Goal: Task Accomplishment & Management: Complete application form

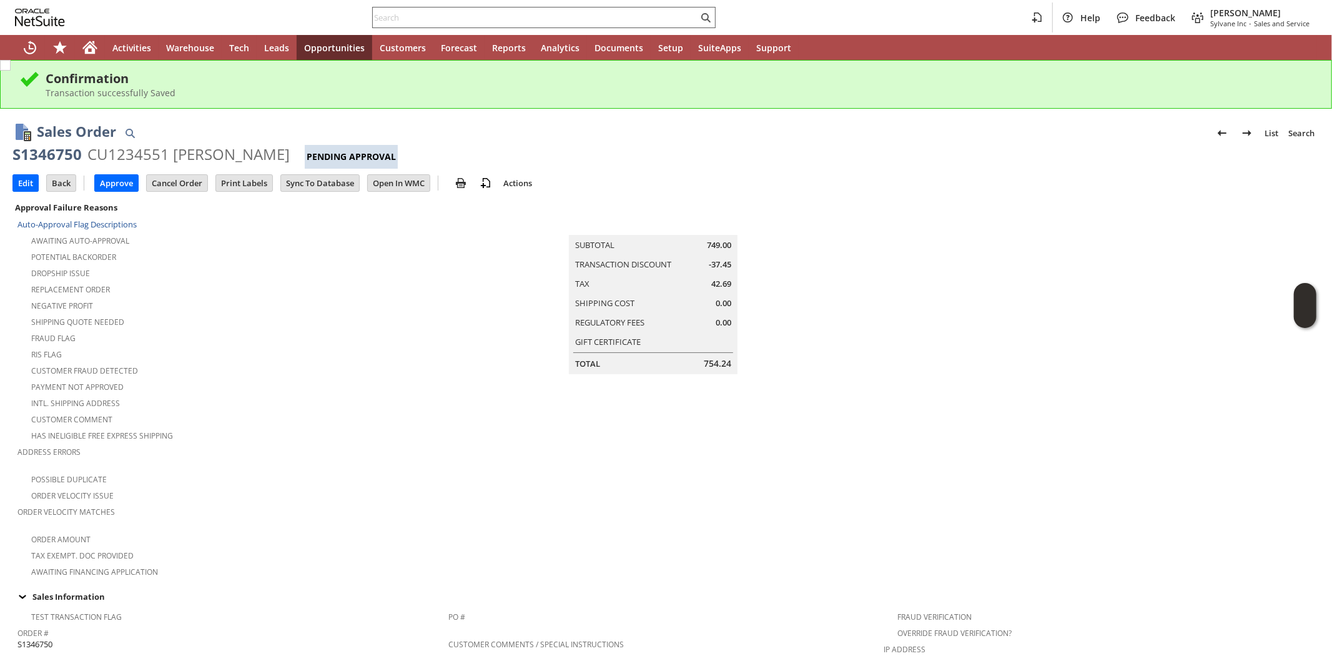
click at [401, 16] on input "text" at bounding box center [535, 17] width 325 height 15
paste input "2812170762"
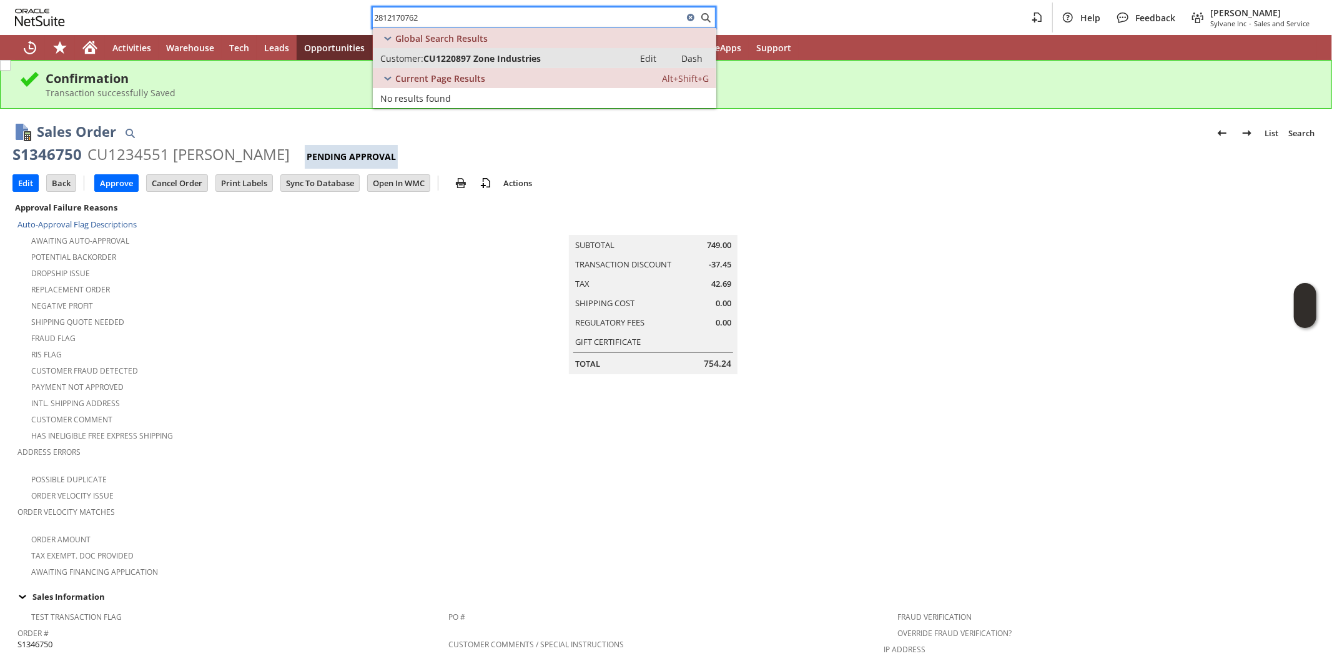
type input "2812170762"
click at [476, 55] on span "CU1220897 Zone Industries" at bounding box center [481, 58] width 117 height 12
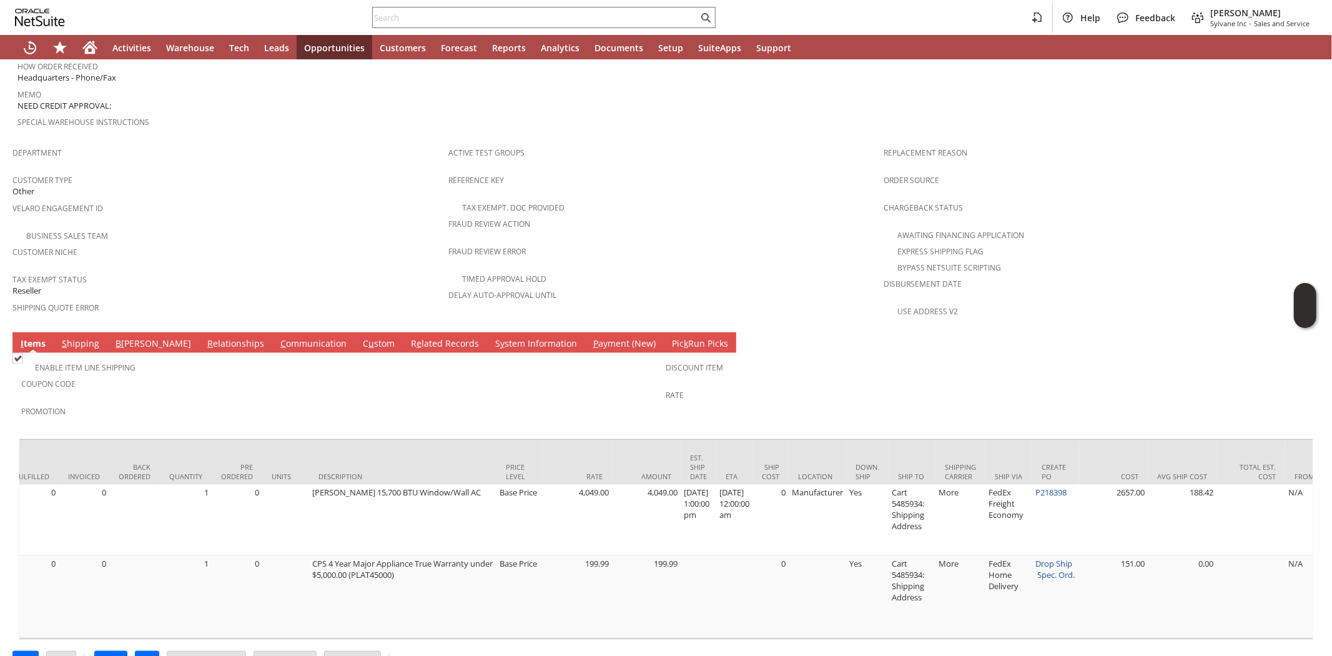
scroll to position [0, 254]
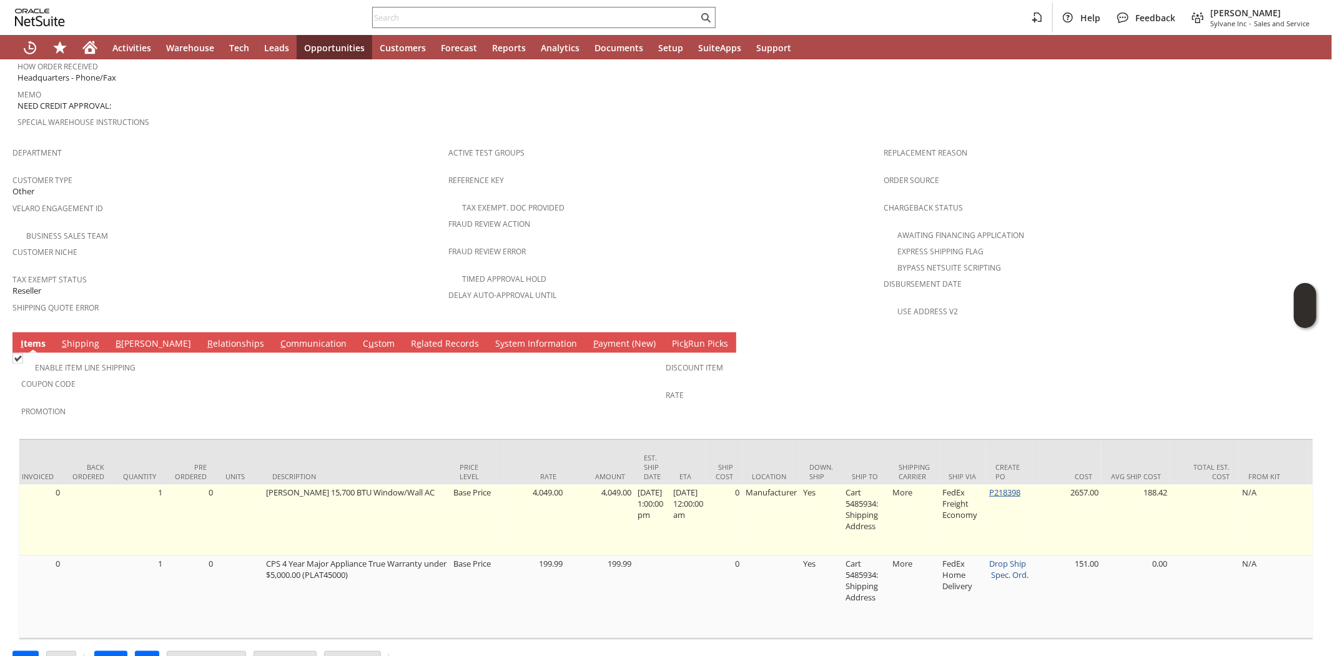
click at [1014, 486] on link "P218398" at bounding box center [1004, 491] width 31 height 11
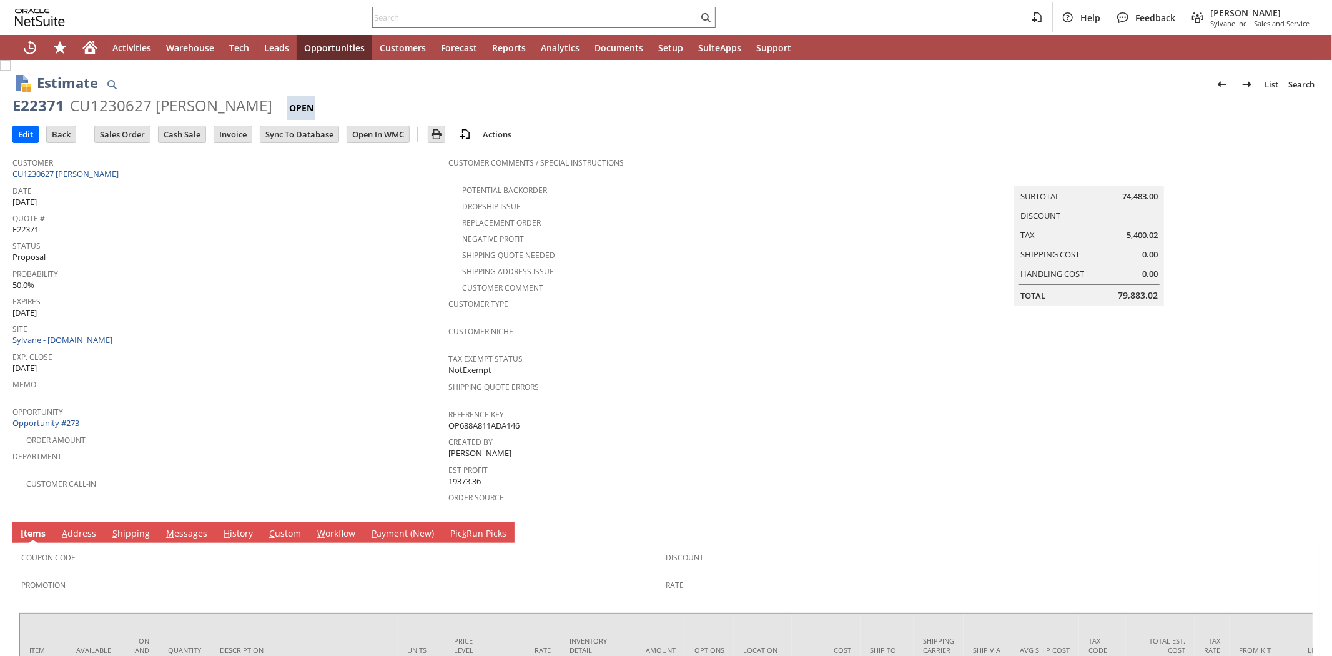
scroll to position [139, 0]
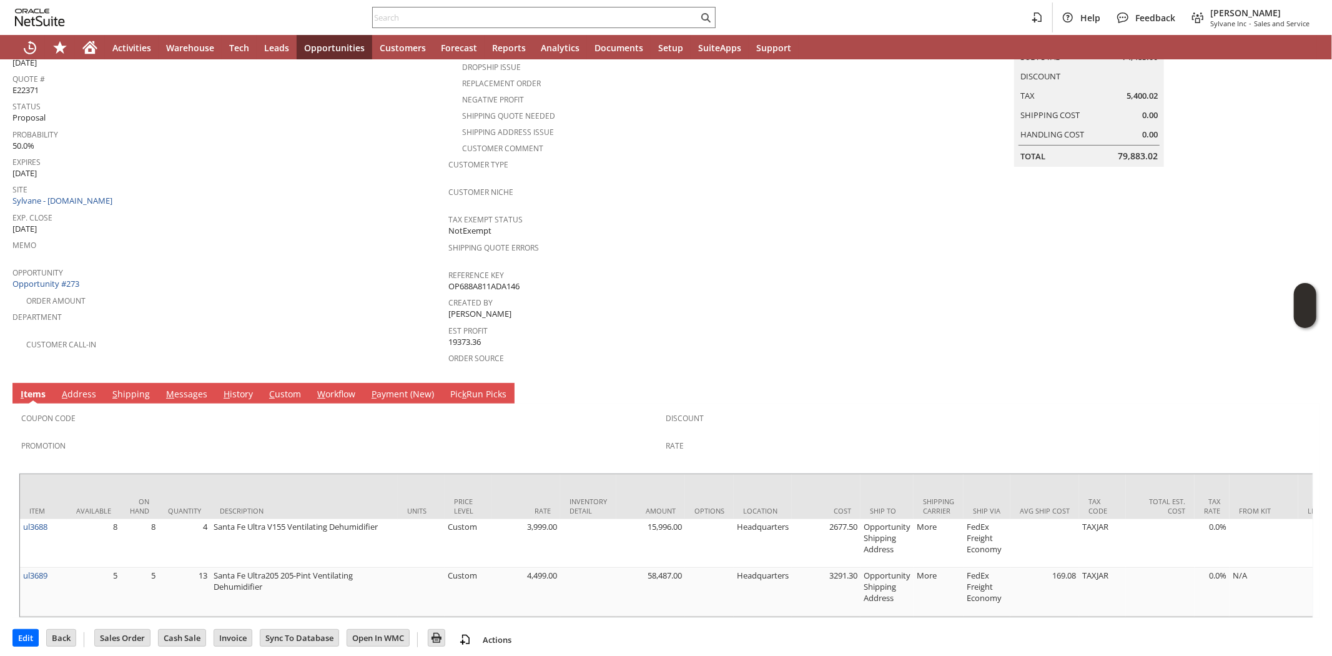
click at [376, 292] on div "Order Amount" at bounding box center [230, 299] width 436 height 15
click at [631, 16] on input "text" at bounding box center [535, 17] width 325 height 15
paste input "9286920719"
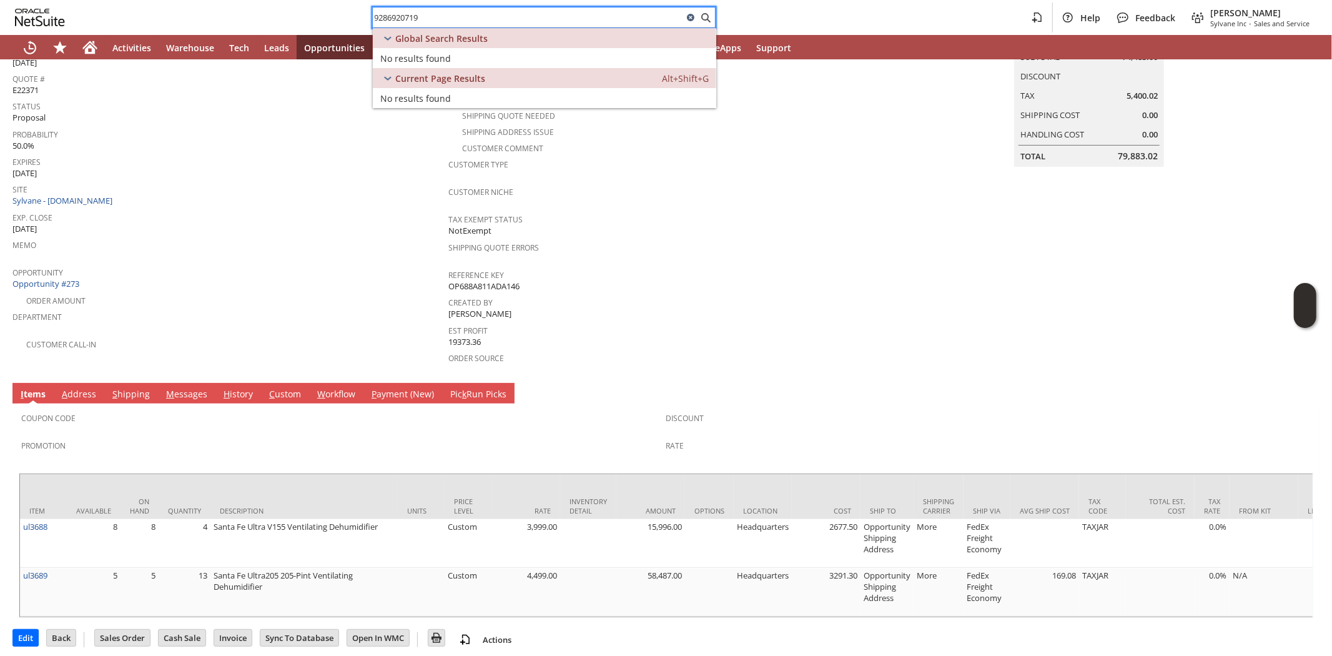
type input "9286920719"
click at [687, 17] on icon at bounding box center [690, 17] width 7 height 7
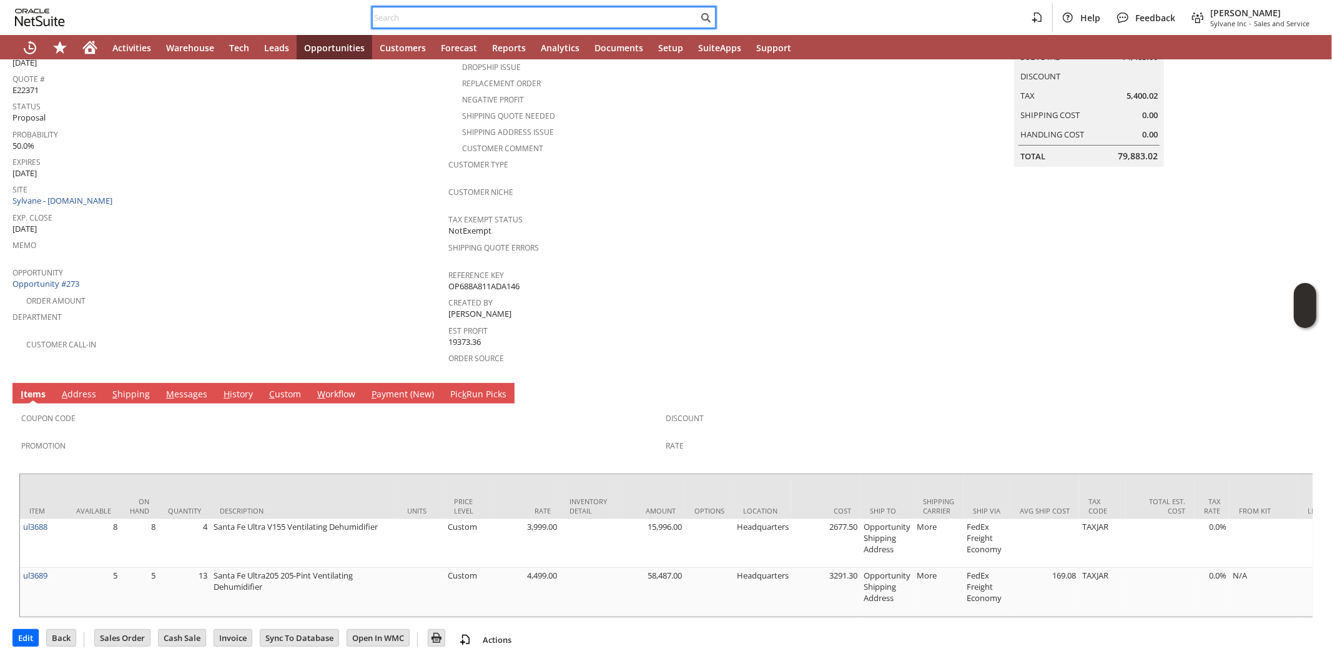
click at [390, 14] on input "text" at bounding box center [535, 17] width 325 height 15
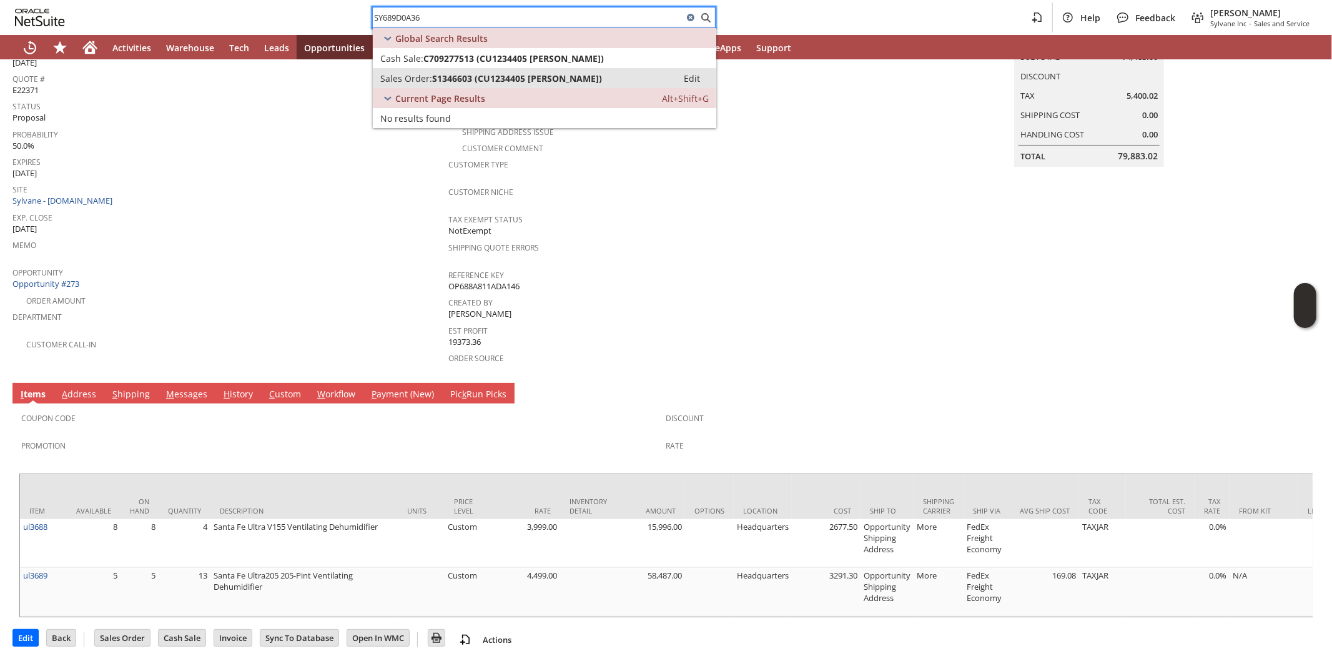
type input "SY689D0A36"
click at [457, 79] on span "S1346603 (CU1234405 GEORGE ABRAMS)" at bounding box center [517, 78] width 170 height 12
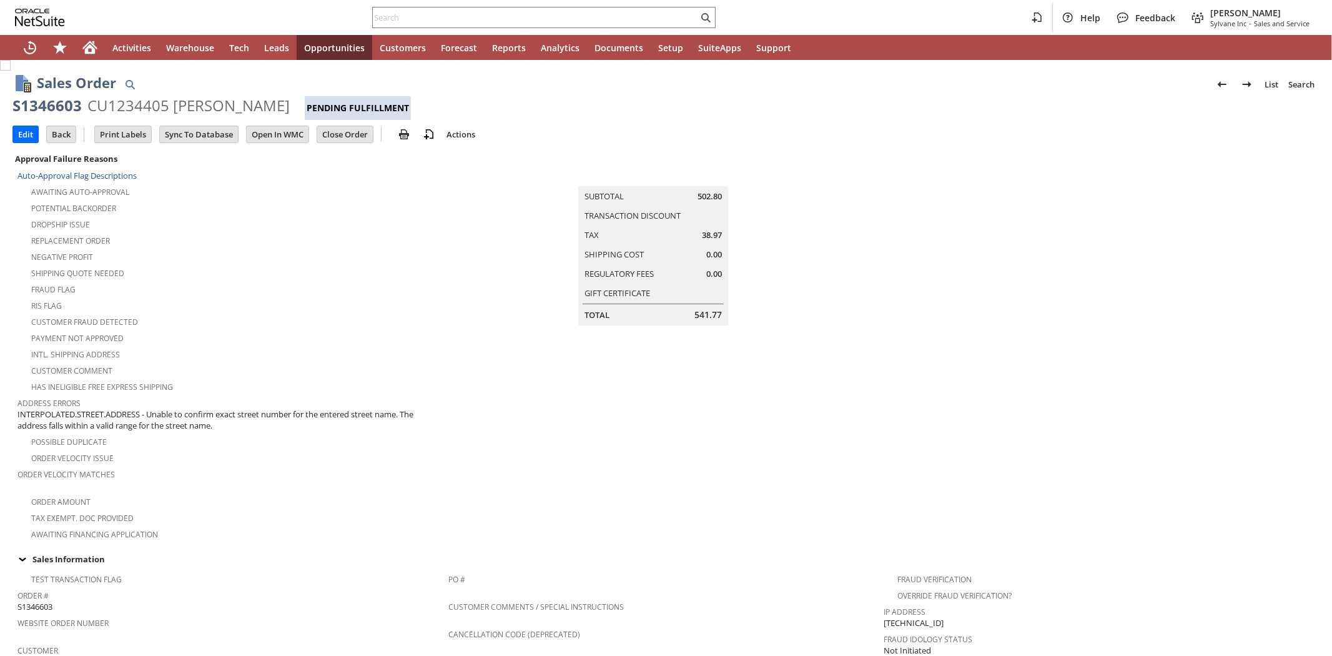
click at [294, 240] on div "Replacement Order" at bounding box center [232, 239] width 431 height 15
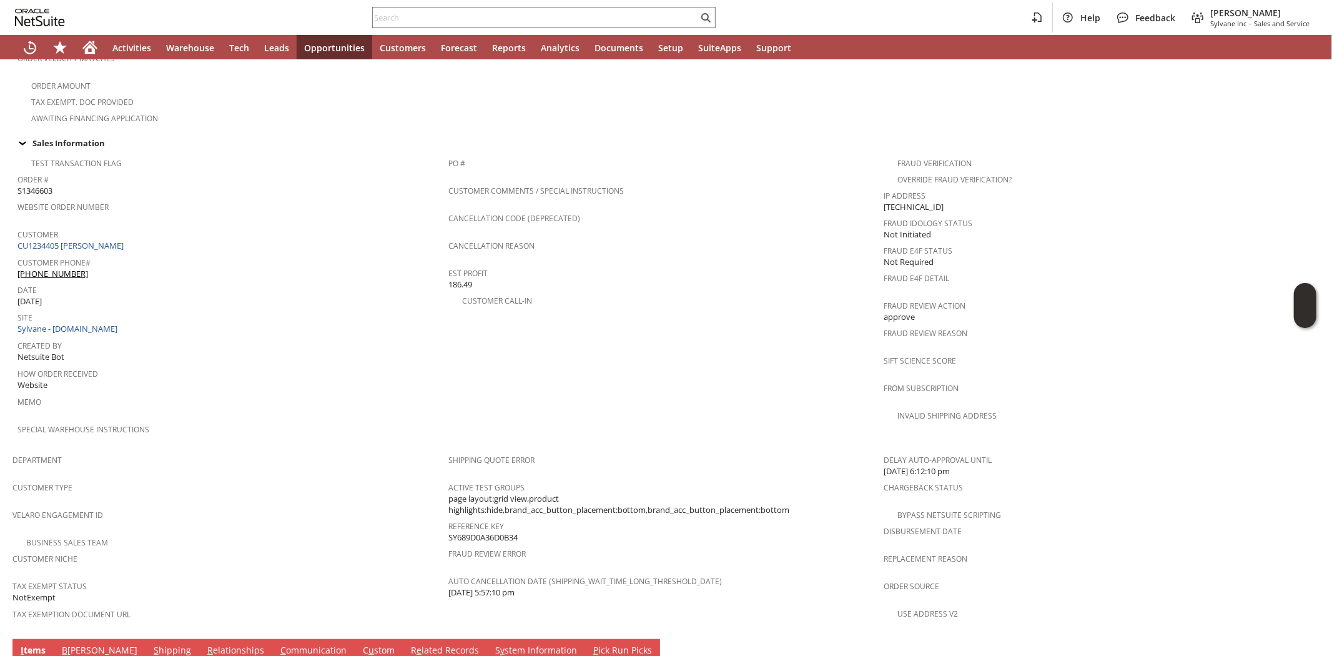
scroll to position [709, 0]
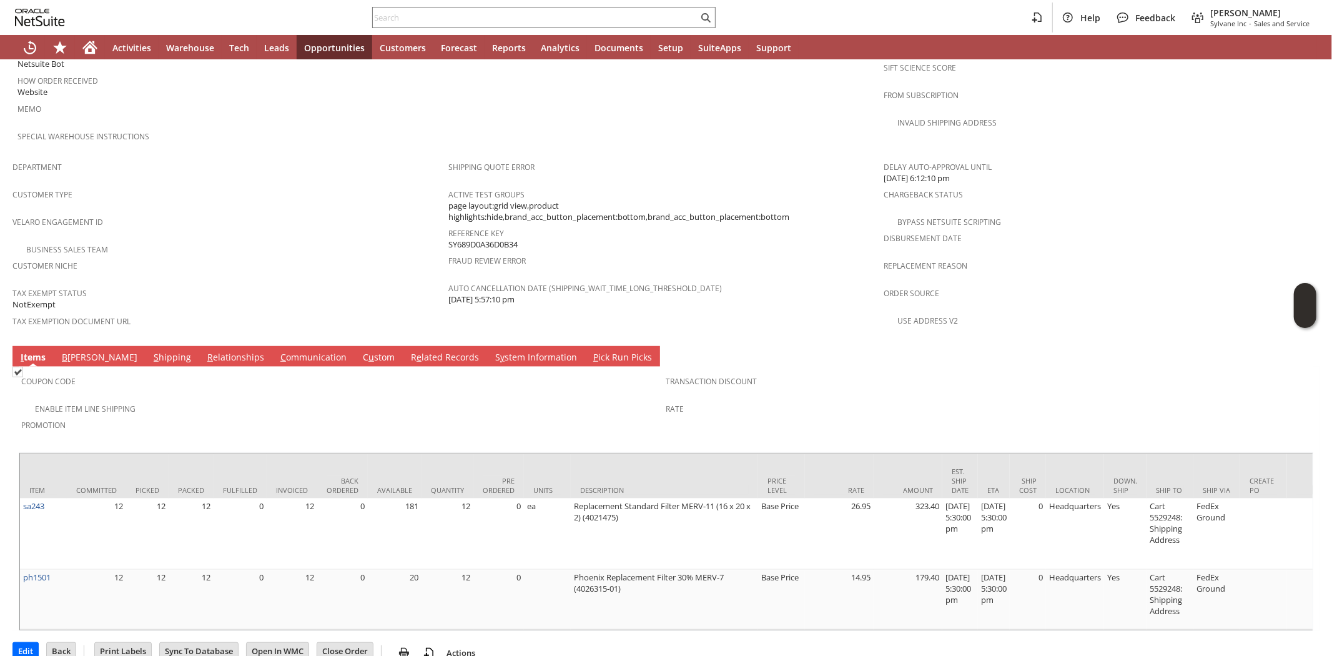
click at [202, 400] on td "Enable Item Line Shipping" at bounding box center [343, 408] width 645 height 16
click at [150, 351] on link "S hipping" at bounding box center [172, 358] width 44 height 14
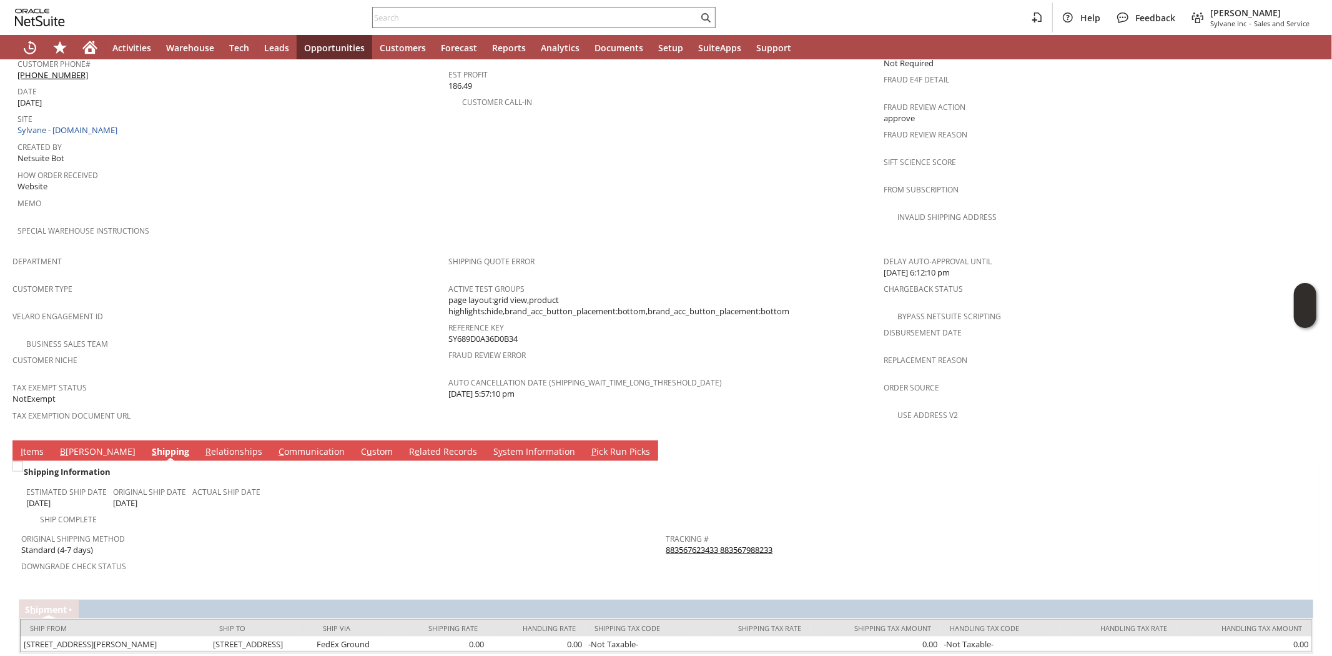
click at [694, 544] on link "883567623433 883567988233" at bounding box center [719, 549] width 107 height 11
click at [415, 17] on input "text" at bounding box center [535, 17] width 325 height 15
paste input "8102476705"
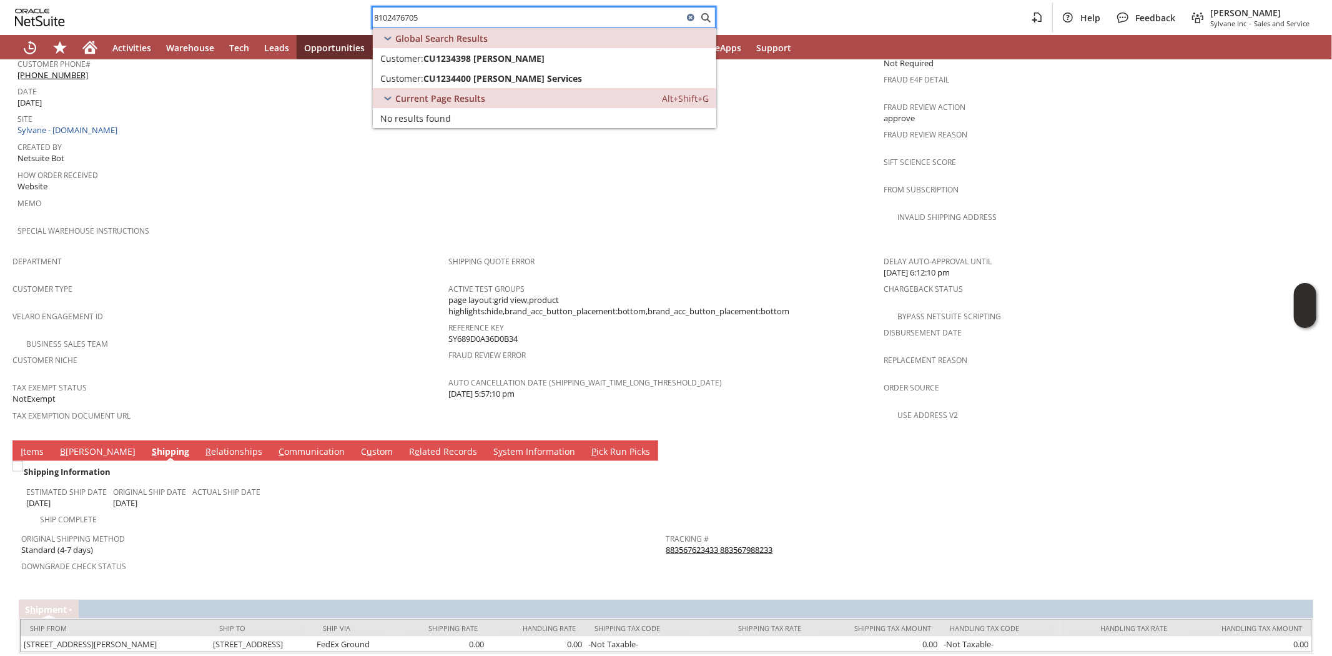
type input "8102476705"
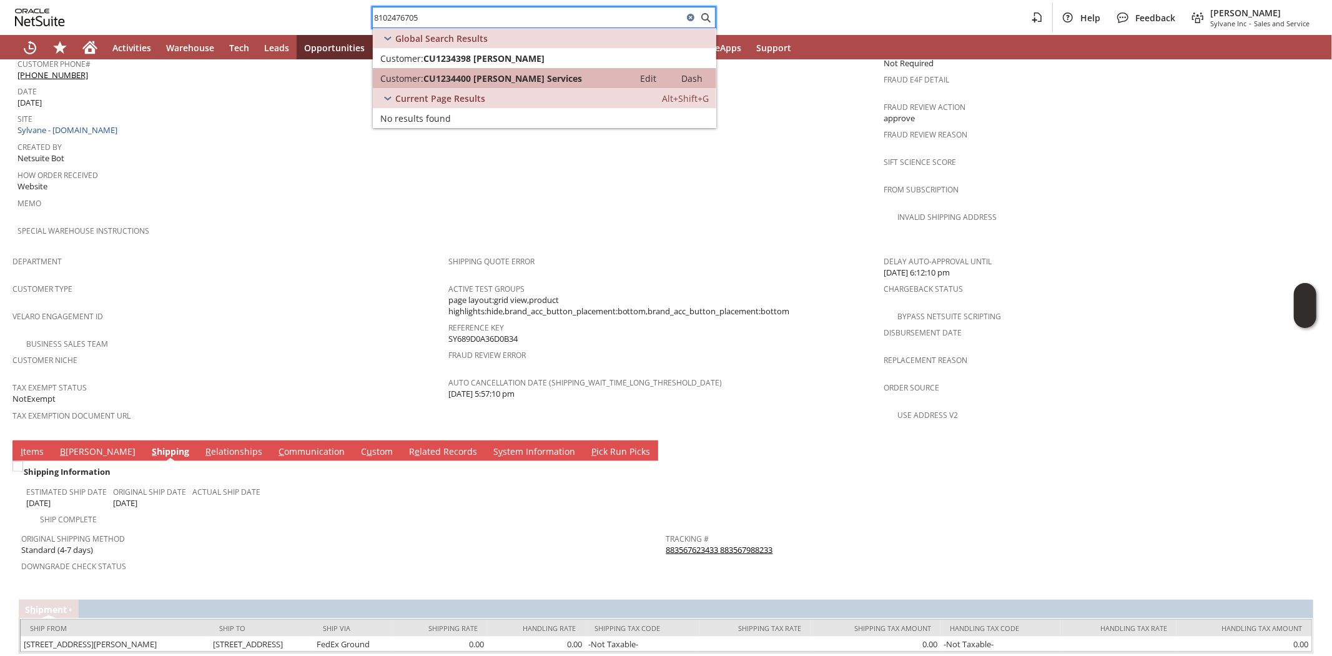
click at [473, 77] on span "CU1234400 Pelch Services" at bounding box center [502, 78] width 159 height 12
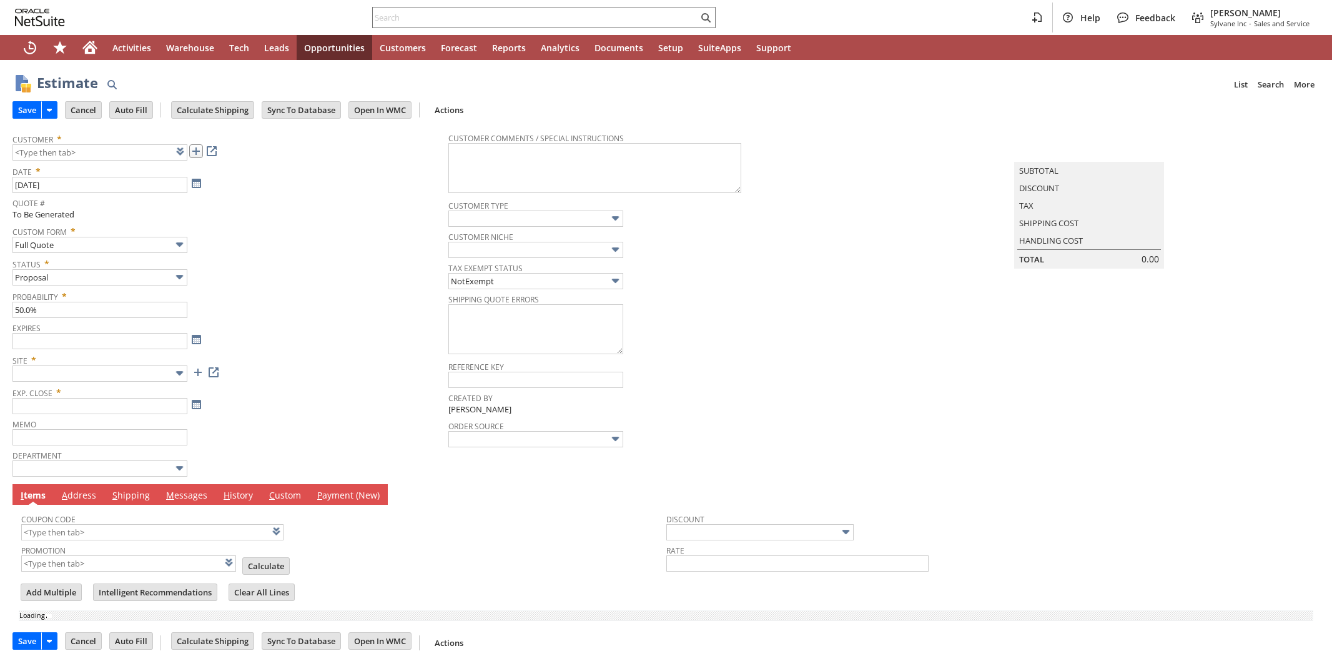
click at [196, 154] on link at bounding box center [196, 151] width 14 height 14
type input "9/13/2025"
type input "8/14/2025"
type input "Intelligent Recommendations ⁰"
type input "Add"
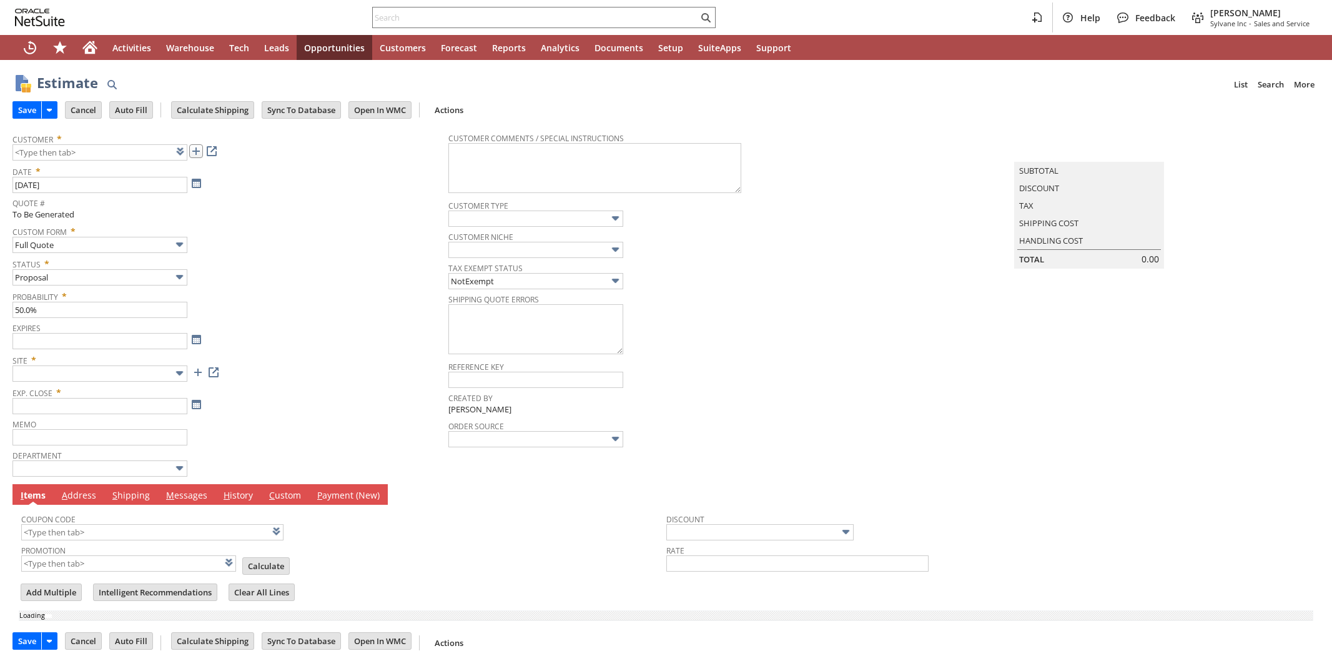
type input "Copy Previous"
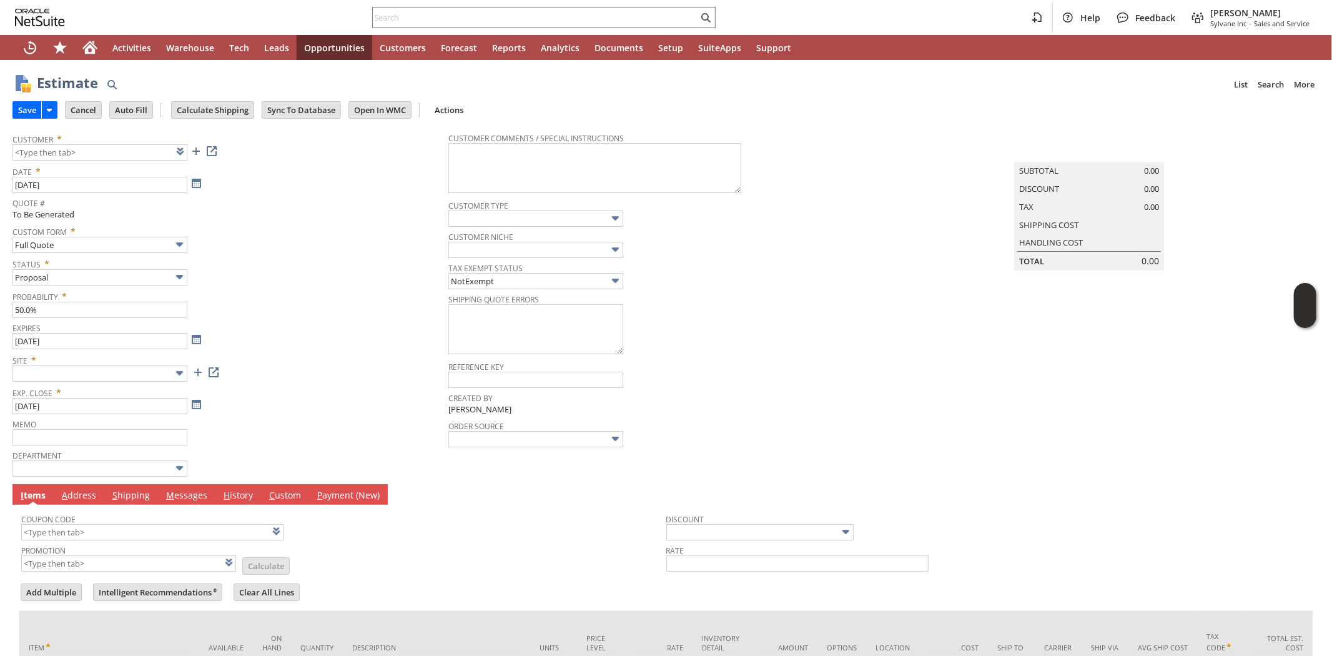
click at [289, 72] on div "Estimate List Search More Add To Shortcuts" at bounding box center [678, 83] width 1282 height 23
click at [92, 152] on input "text" at bounding box center [99, 152] width 175 height 16
paste input "CU1234400"
type input "CU1234400 Pelch Services"
click at [308, 314] on div "Probability * 50.0%" at bounding box center [227, 302] width 430 height 31
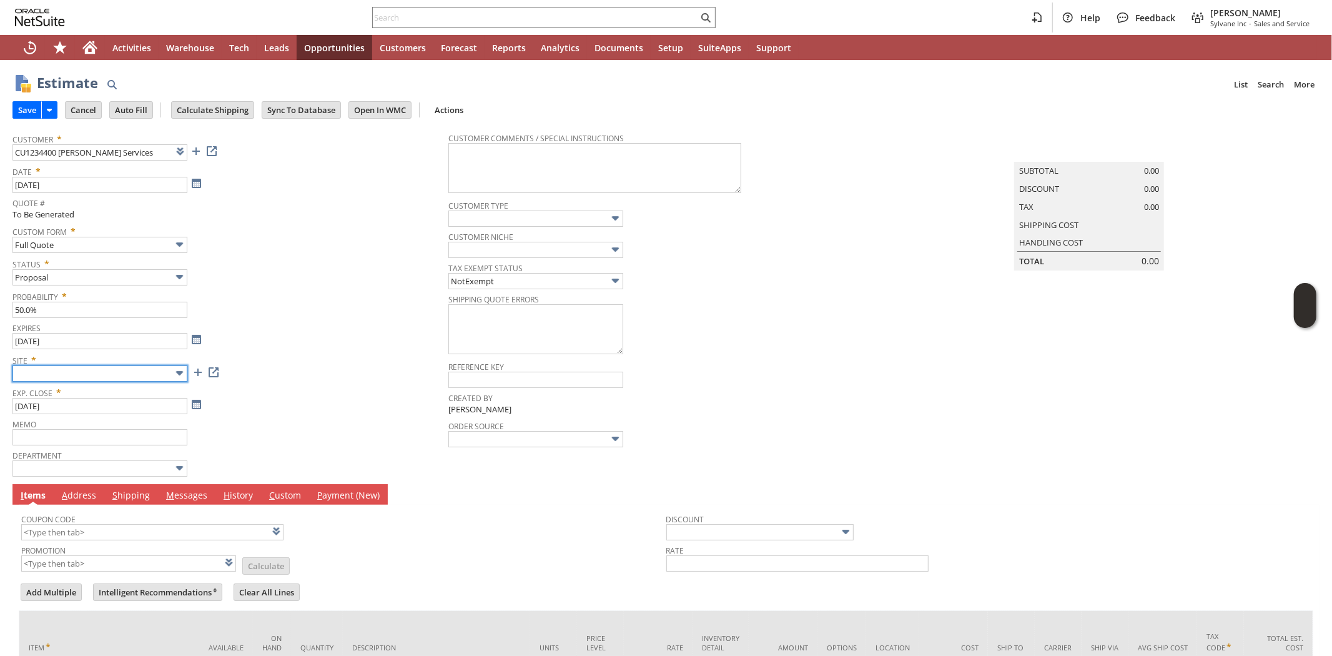
click at [123, 371] on input "text" at bounding box center [99, 373] width 175 height 16
drag, startPoint x: 84, startPoint y: 440, endPoint x: 142, endPoint y: 385, distance: 80.4
type input "Sylvane - [DOMAIN_NAME]"
click at [257, 315] on div "Probability * 50.0%" at bounding box center [227, 302] width 430 height 31
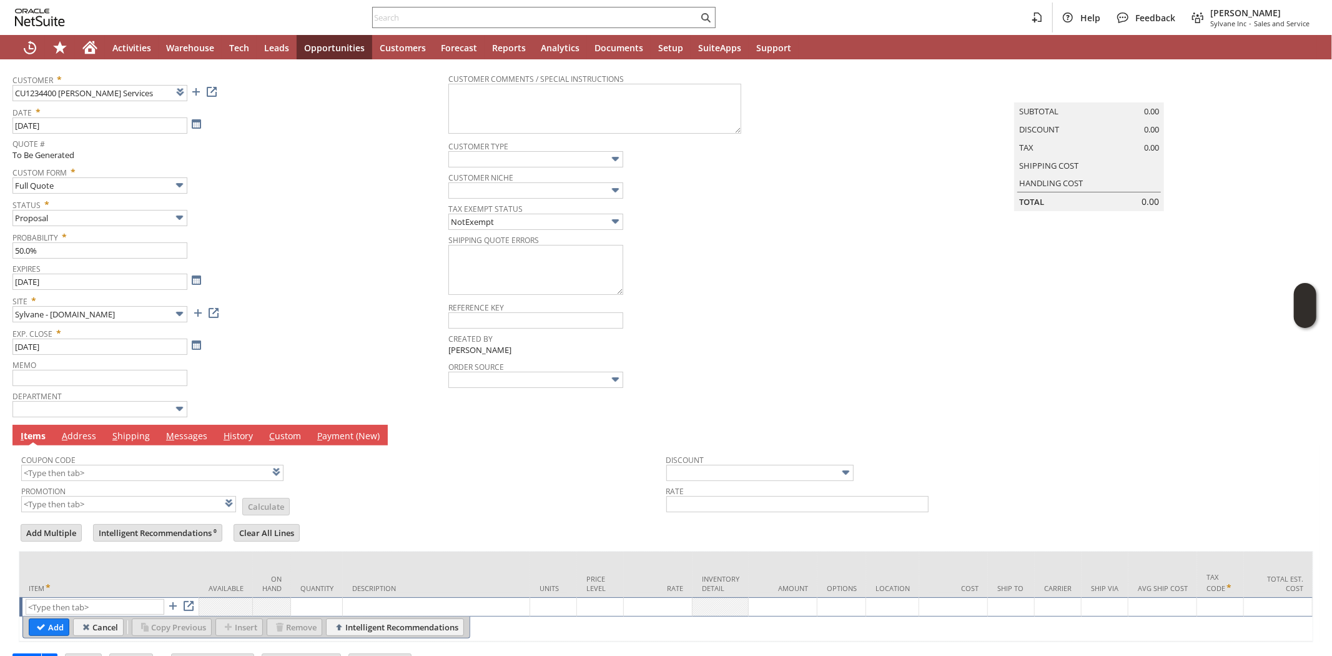
scroll to position [102, 0]
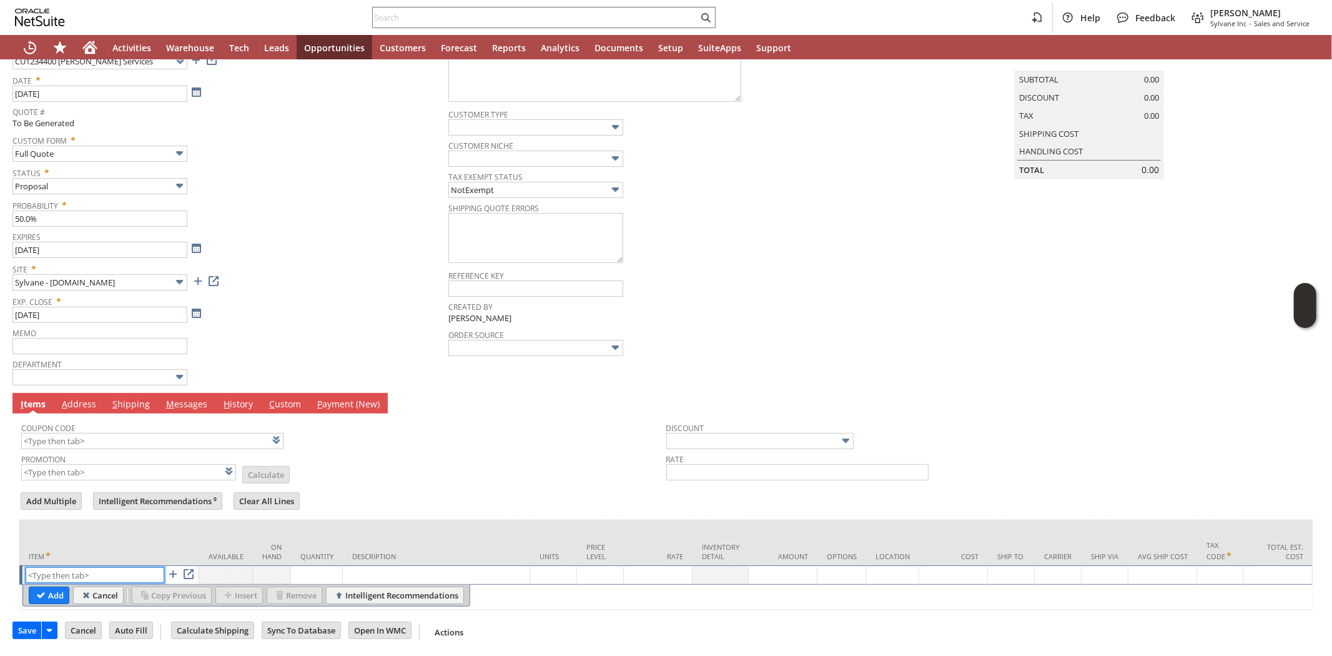
click at [42, 567] on input "text" at bounding box center [95, 575] width 139 height 16
paste input "bn15564"
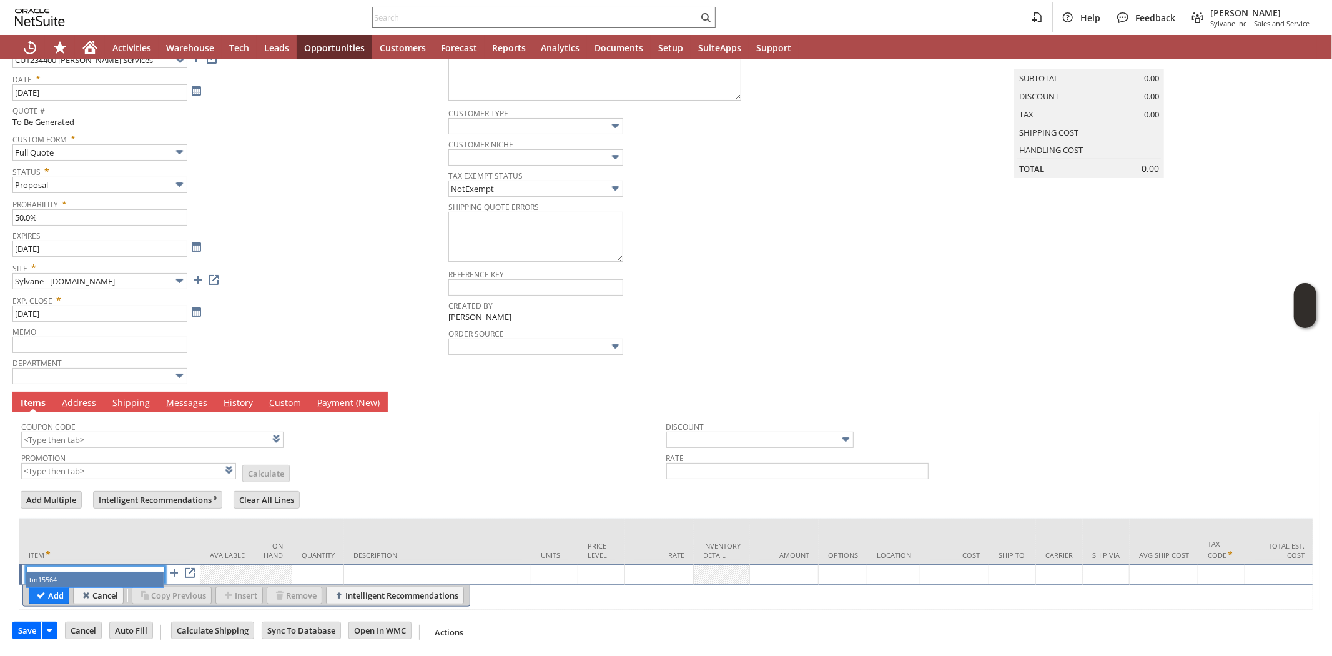
type input "bn15564"
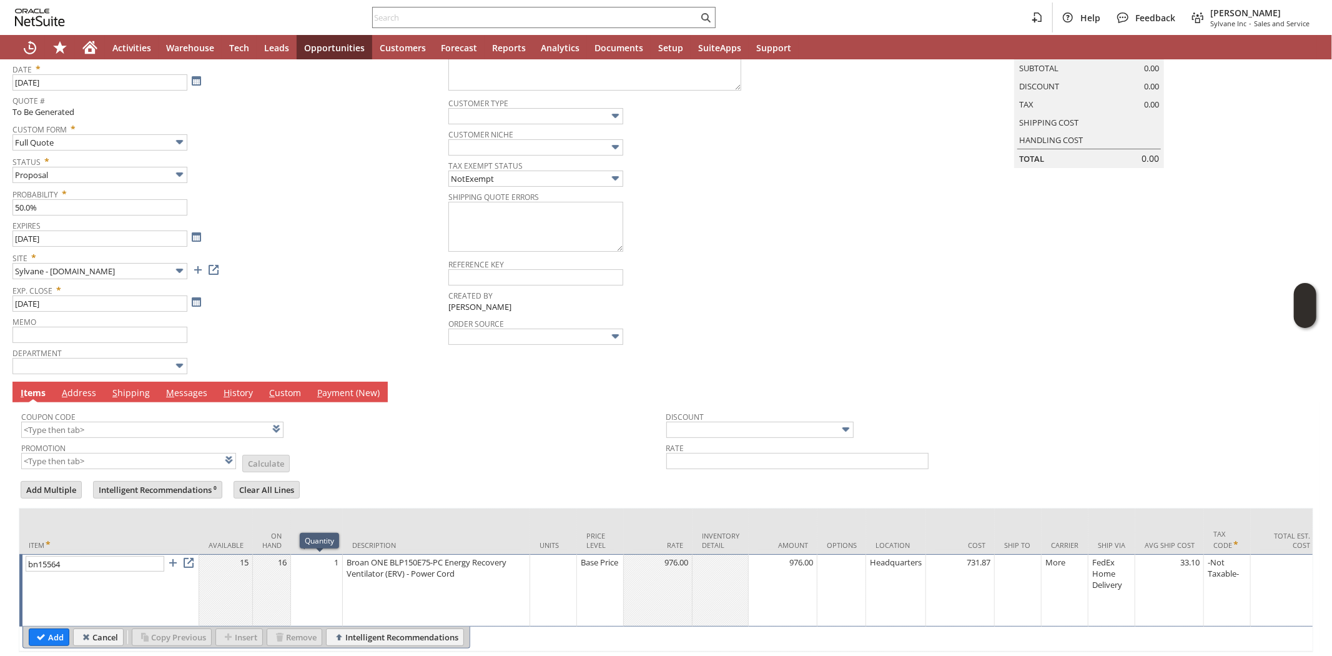
click at [333, 568] on div "1" at bounding box center [316, 562] width 45 height 12
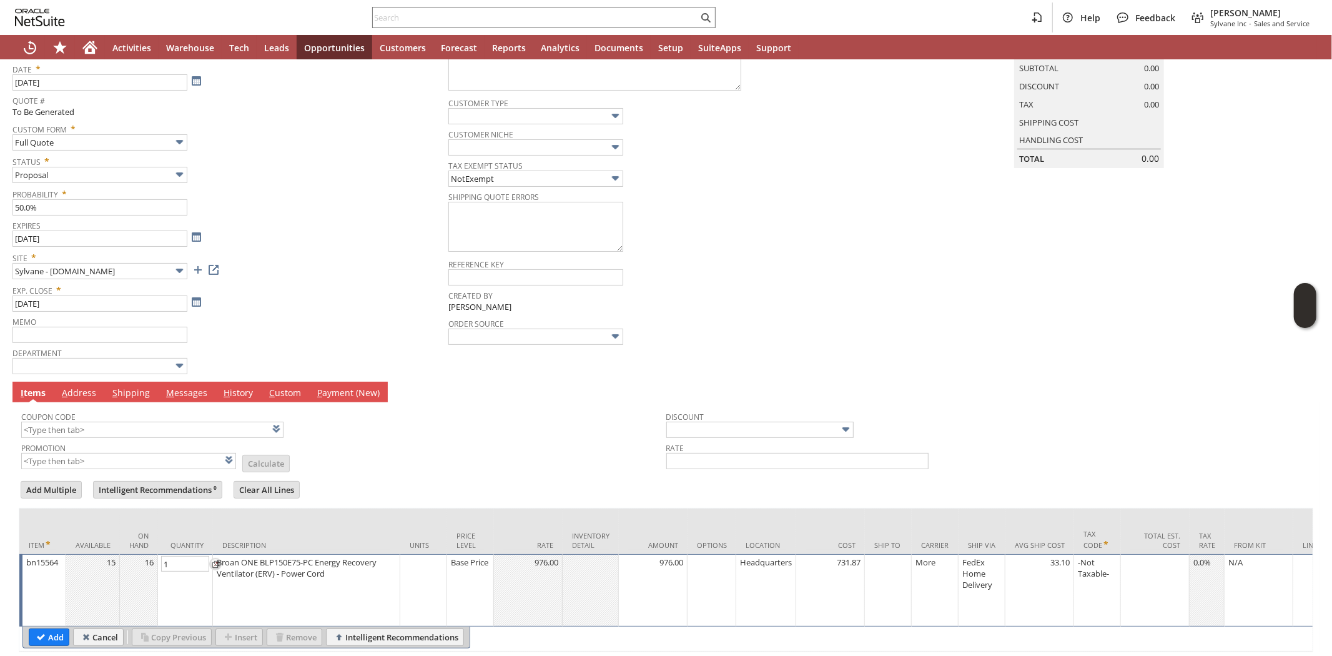
type input "10"
click at [54, 639] on input "Add" at bounding box center [48, 637] width 39 height 16
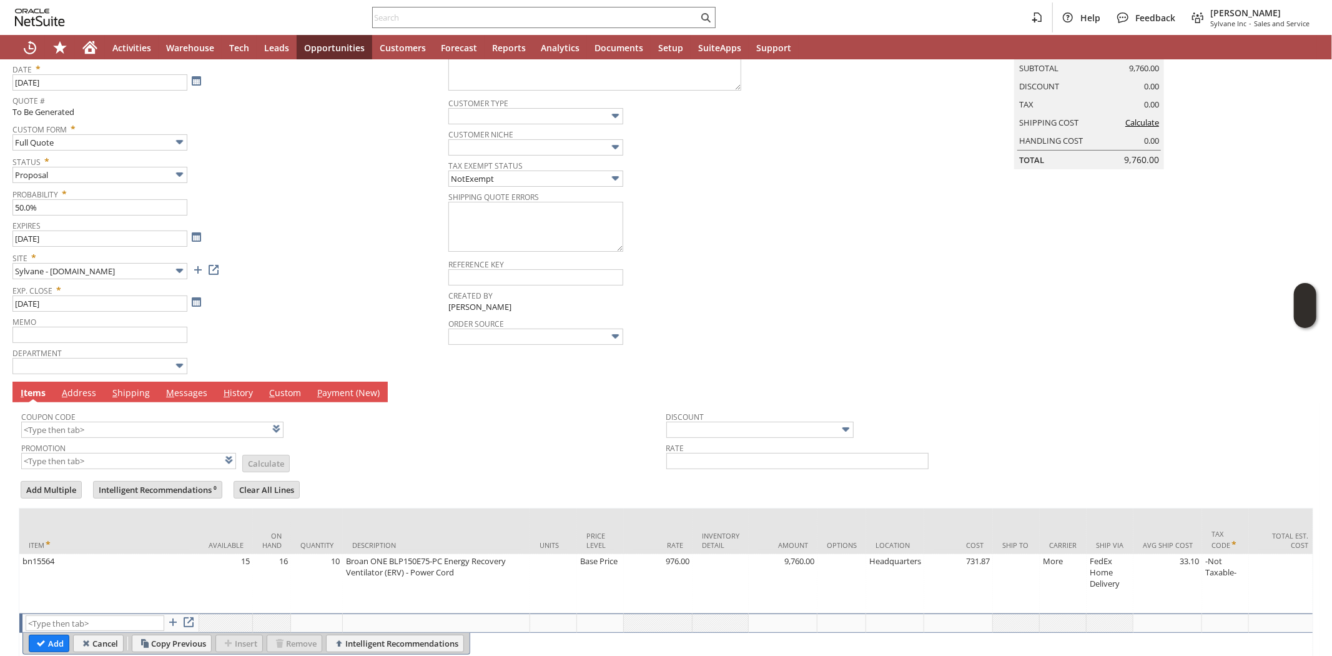
type input "Intelligent Recommendations¹⁰"
click at [62, 616] on input "text" at bounding box center [95, 623] width 139 height 16
paste input "bn15040"
type input "bn15040"
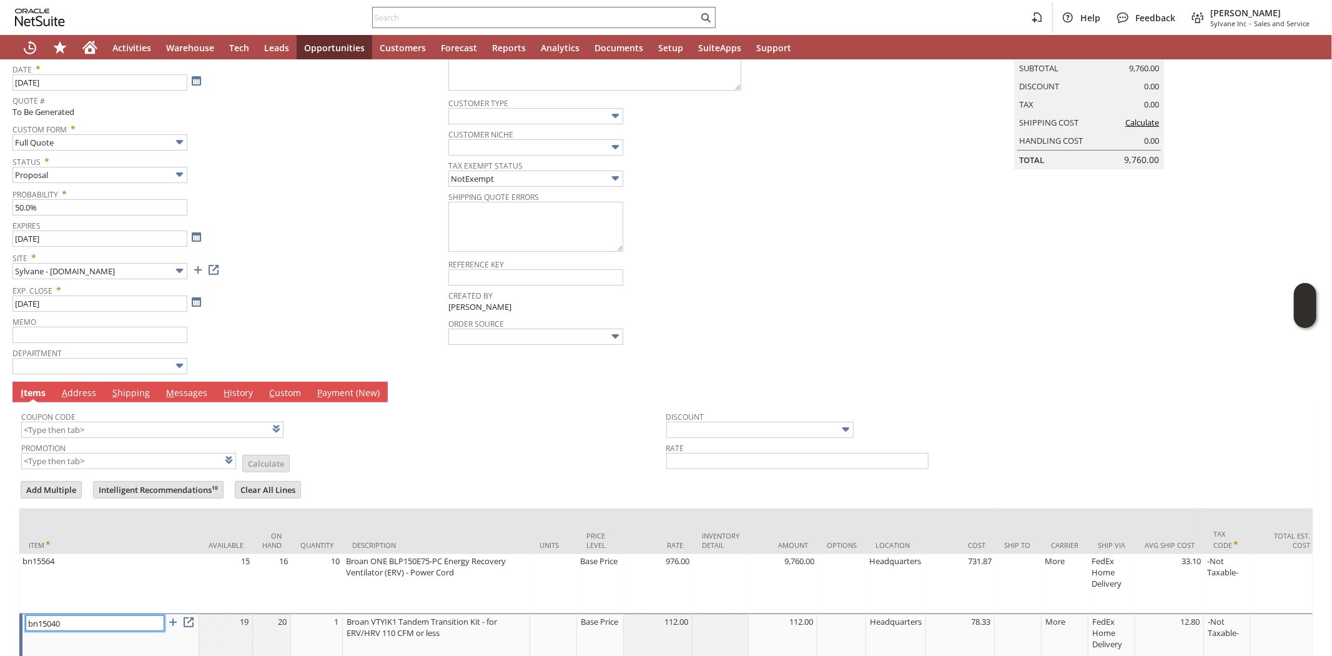
type input "1"
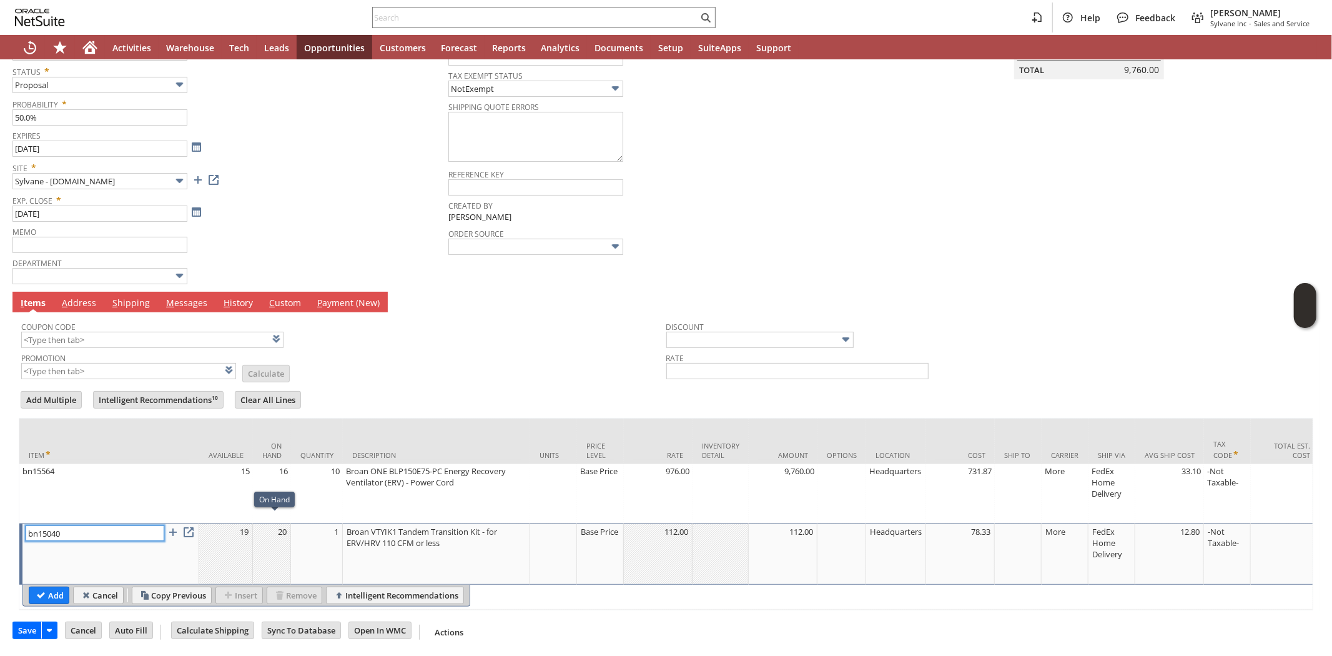
type input "bn15040"
click at [330, 535] on td "1" at bounding box center [317, 553] width 52 height 61
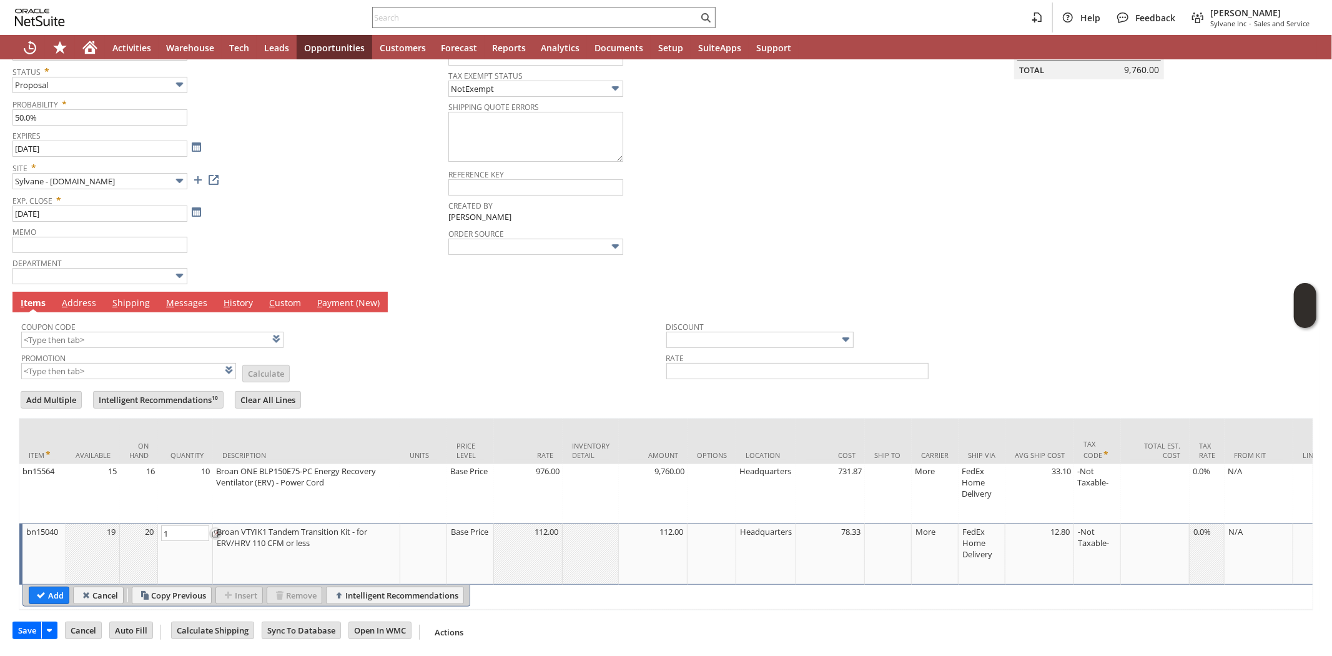
type input "10"
click at [56, 587] on input "Add" at bounding box center [48, 595] width 39 height 16
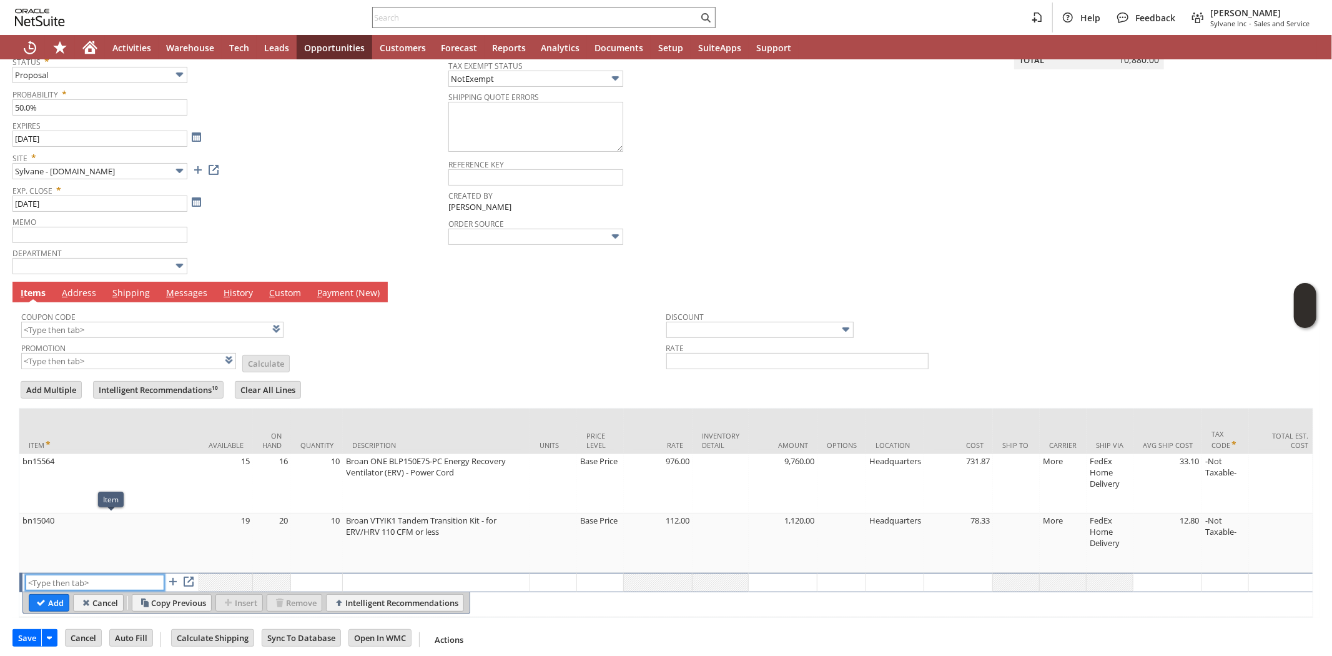
click at [89, 576] on input "text" at bounding box center [95, 582] width 139 height 16
paste input "fn16914"
type input "fn16914"
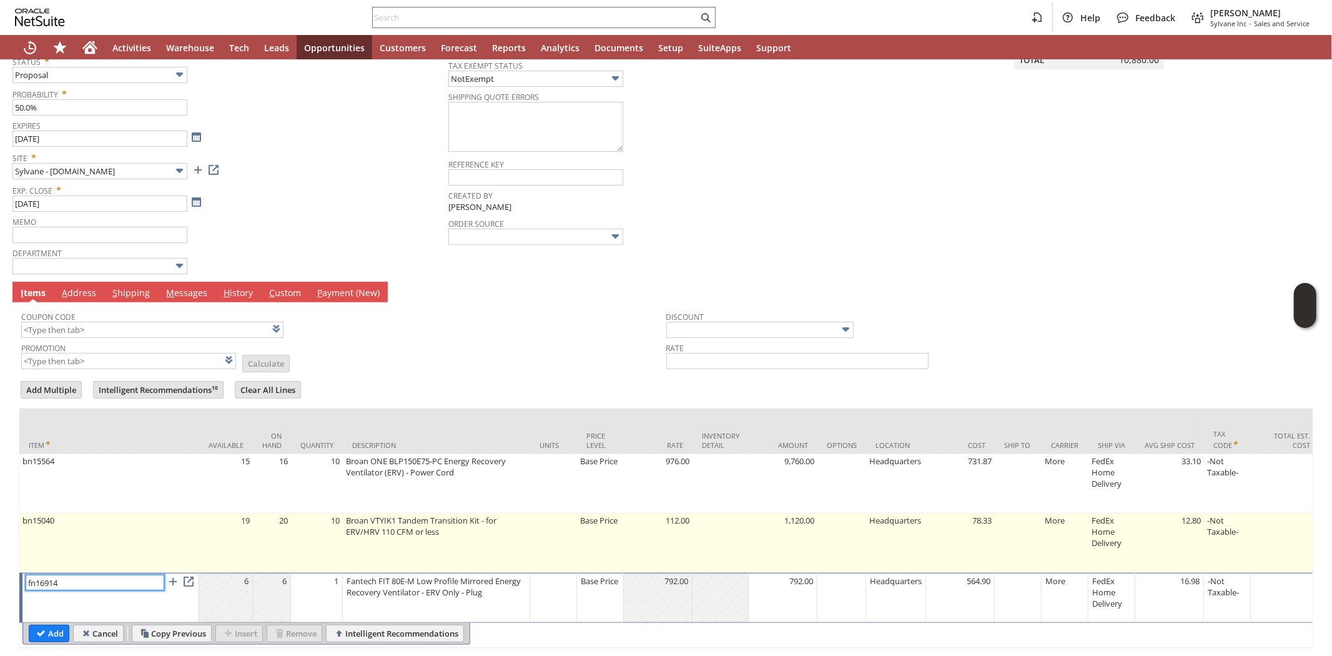
type input "1"
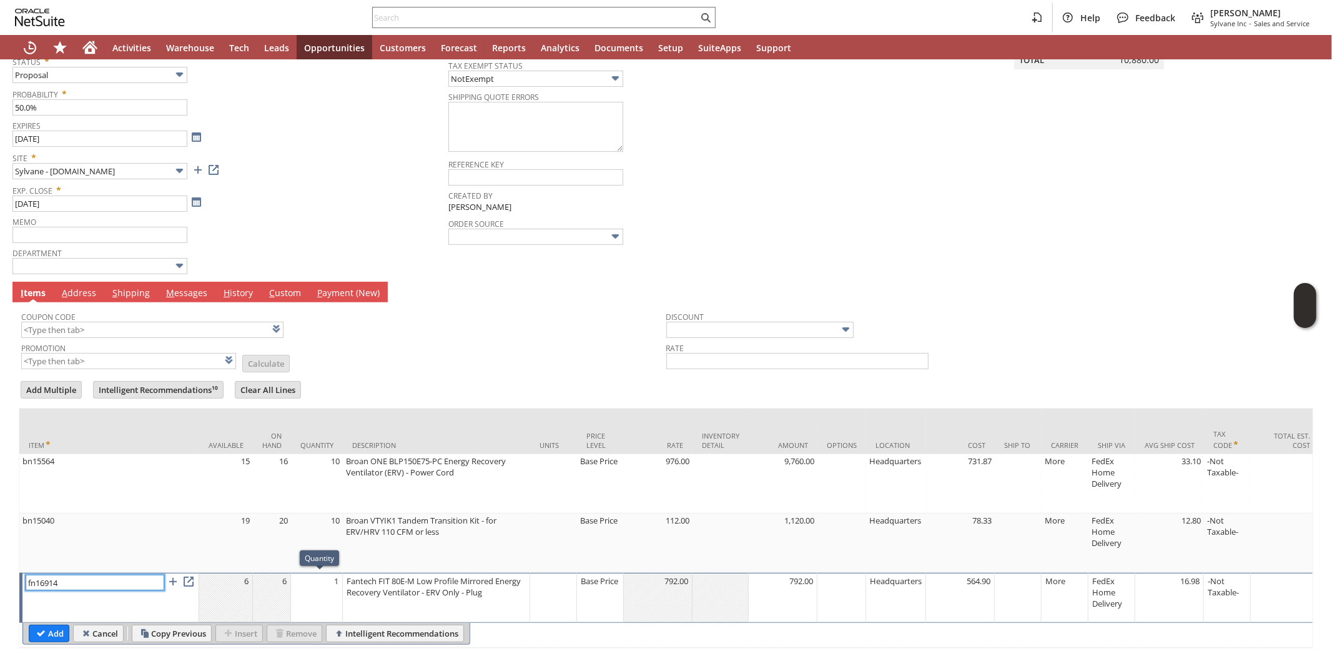
type input "fn16914"
click at [331, 589] on td "1" at bounding box center [317, 598] width 52 height 50
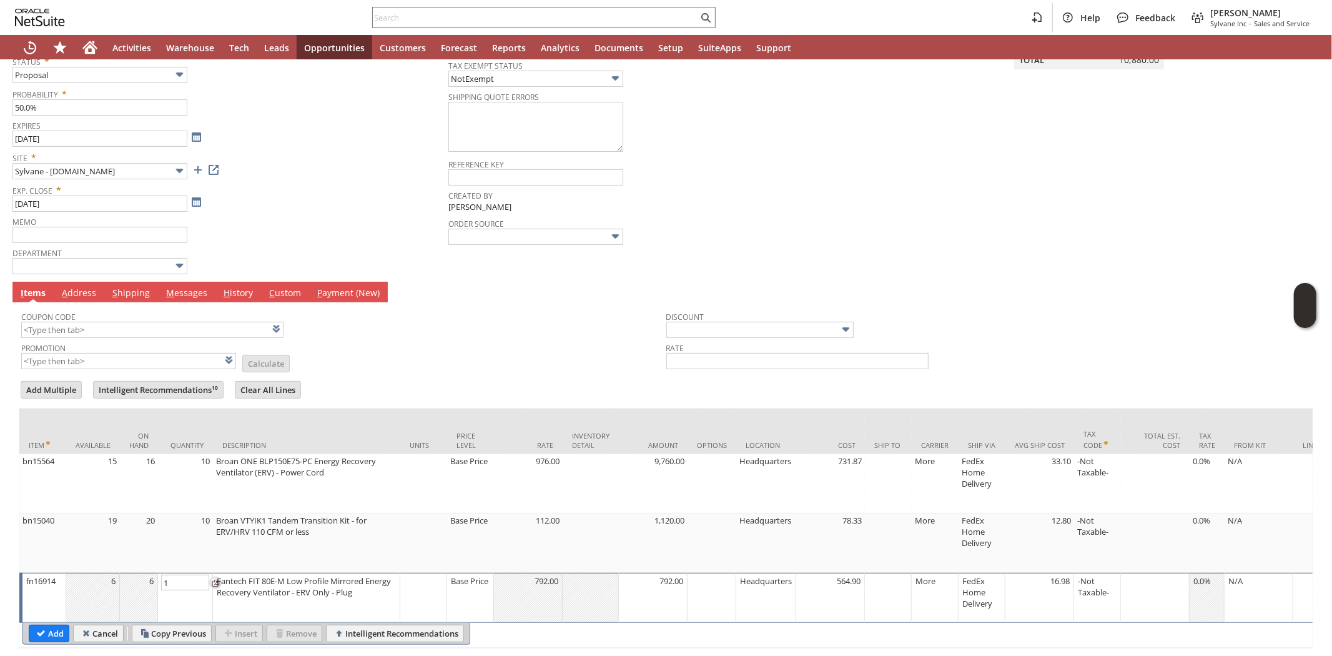
type input "6"
click at [47, 632] on input "Add" at bounding box center [48, 633] width 39 height 16
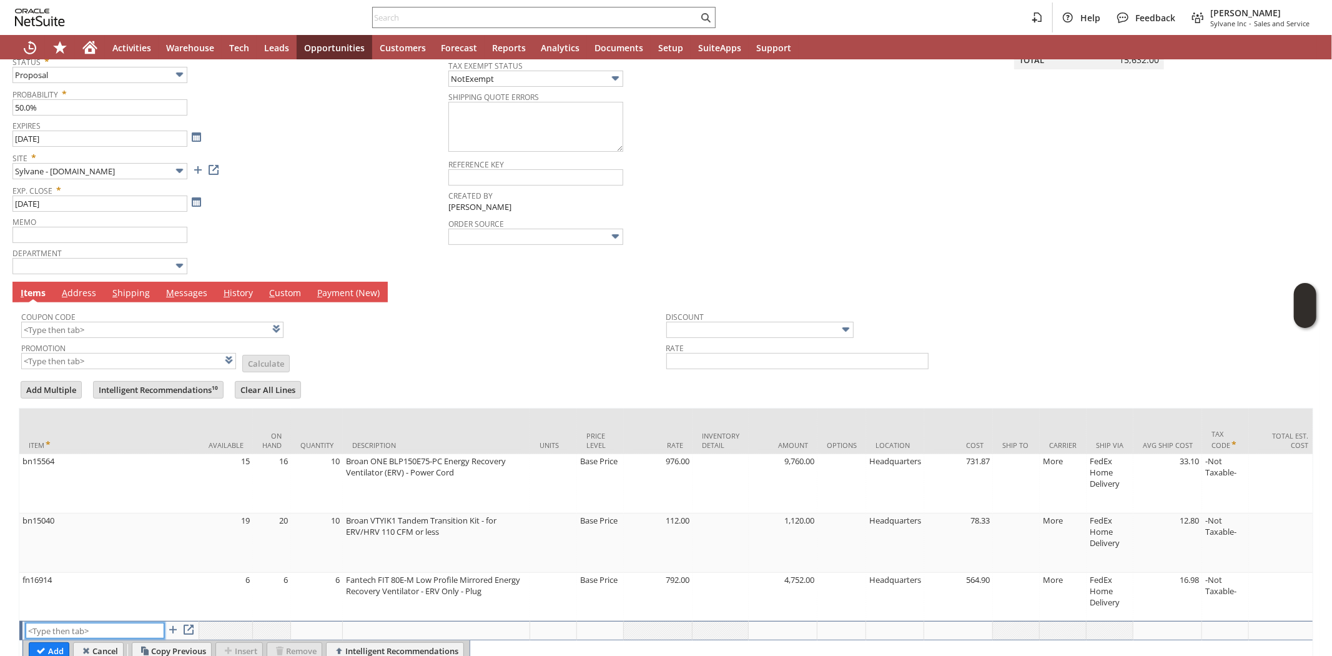
click at [94, 631] on input "text" at bounding box center [95, 631] width 139 height 16
paste input "463408"
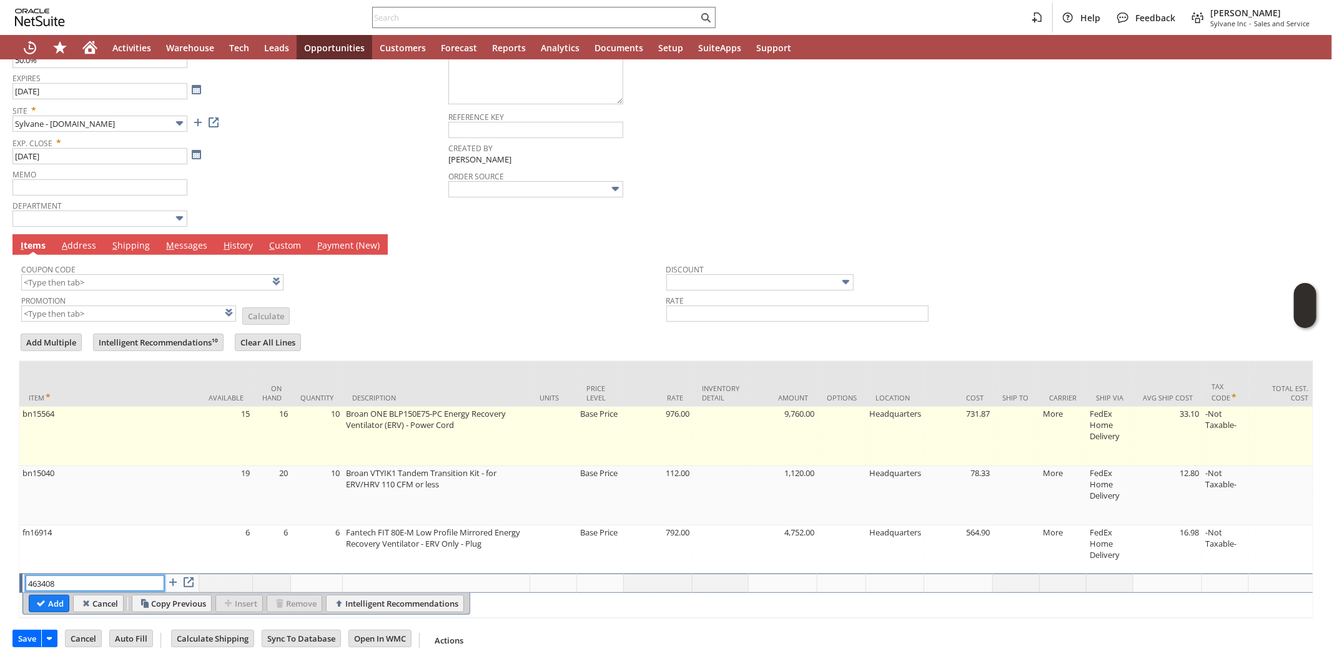
scroll to position [267, 0]
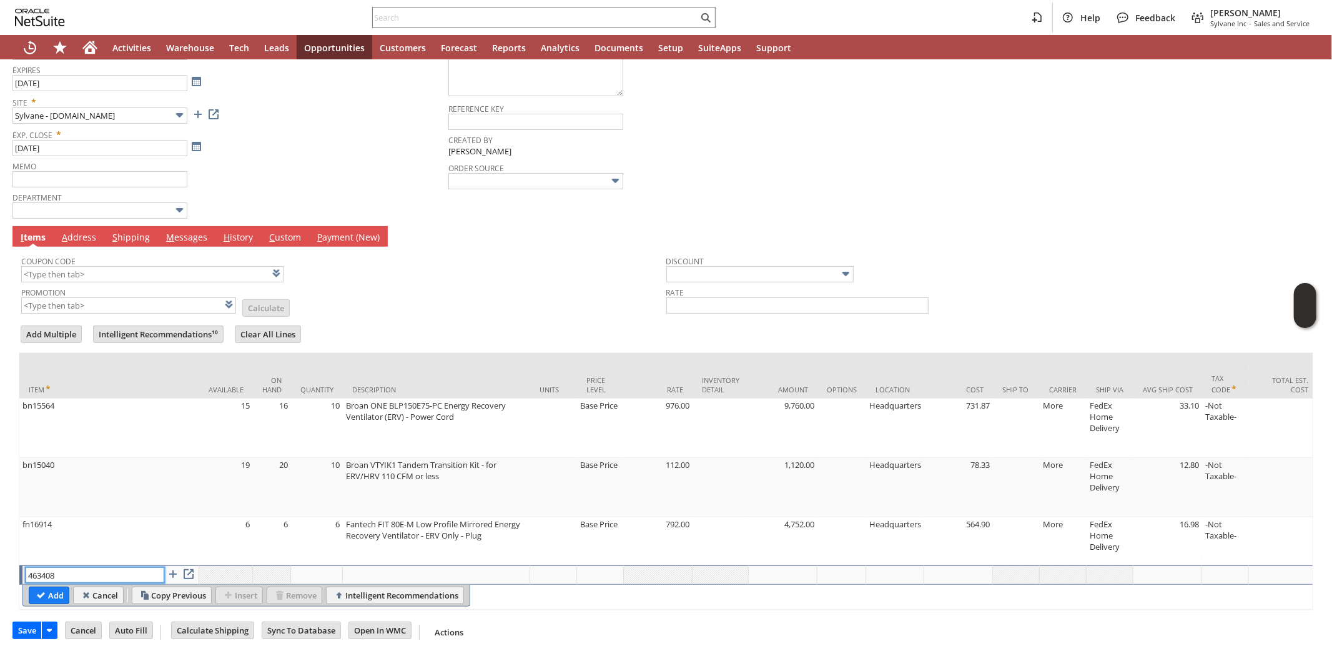
click at [76, 567] on input "463408" at bounding box center [95, 575] width 139 height 16
paste input "fn16910"
type input "fn16910"
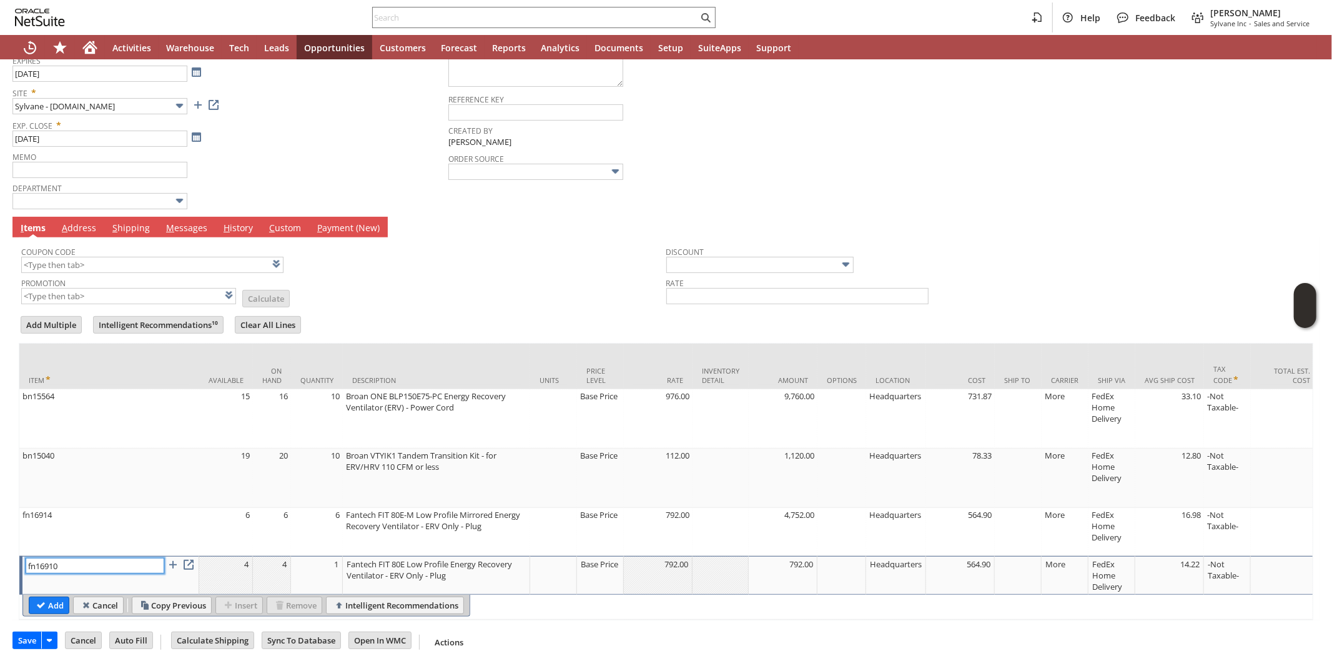
type input "1"
type input "fn16910"
click at [327, 569] on td "1" at bounding box center [317, 575] width 52 height 39
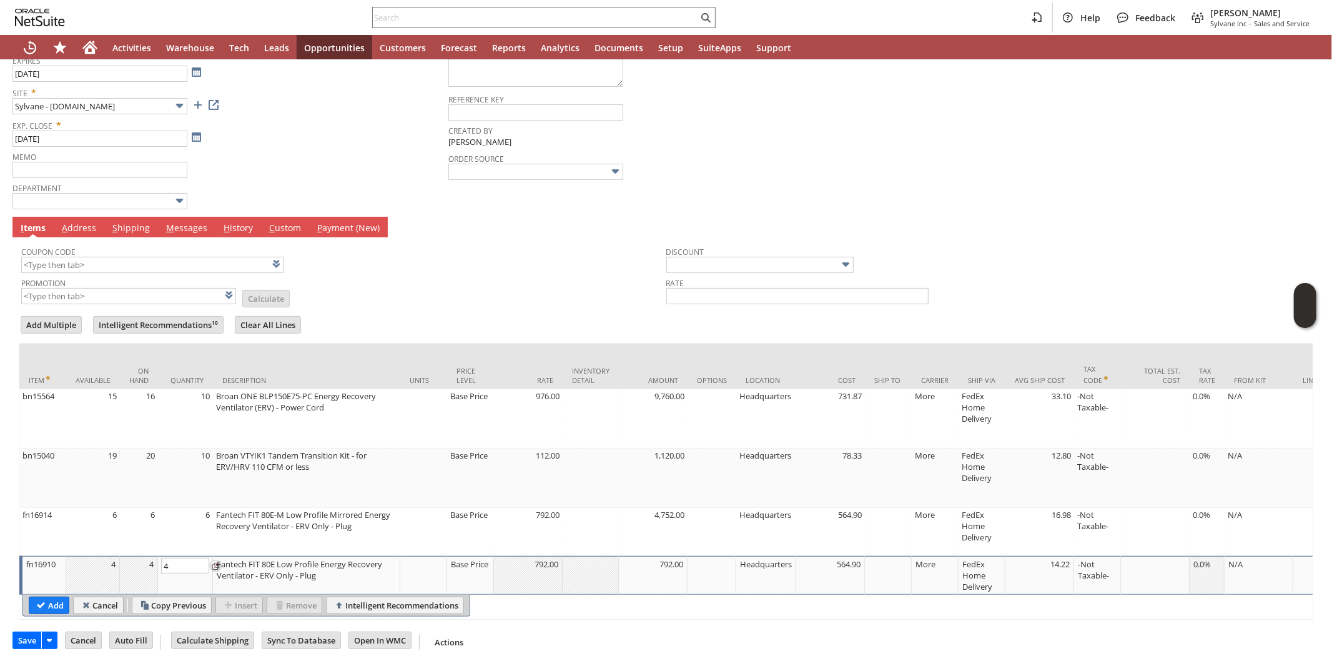
type input "4"
click at [363, 288] on td "Promotion List Calculate" at bounding box center [343, 289] width 645 height 31
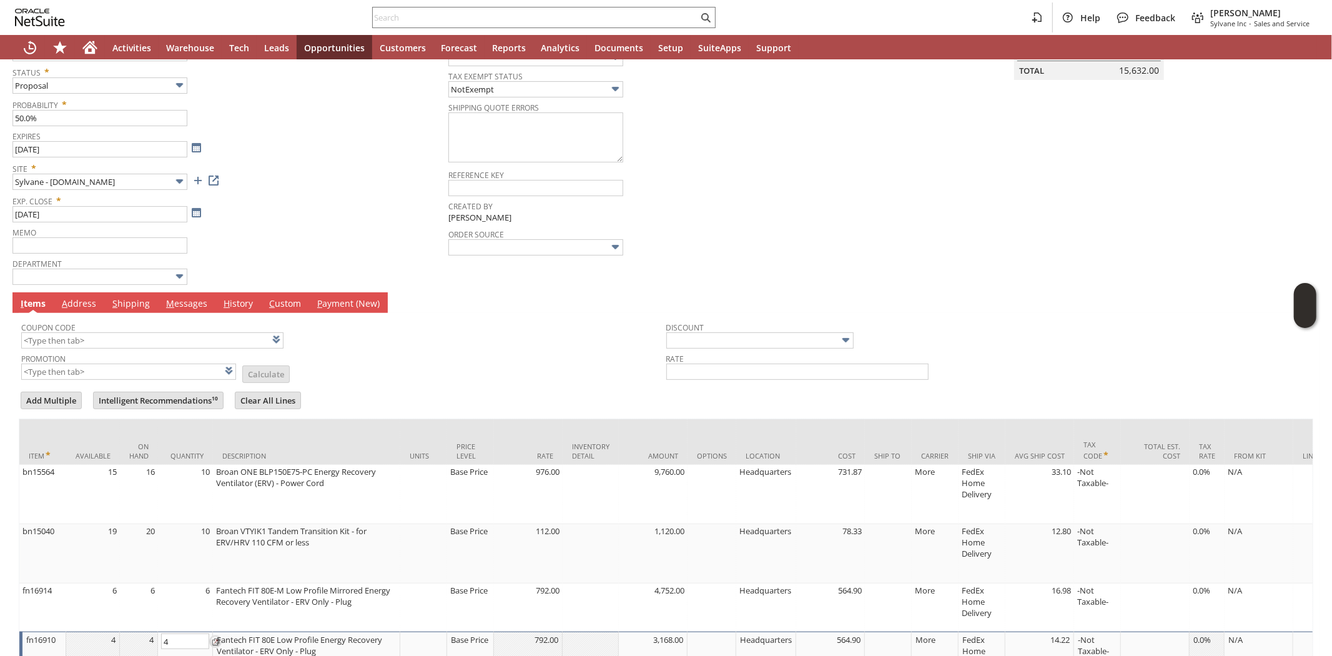
scroll to position [198, 0]
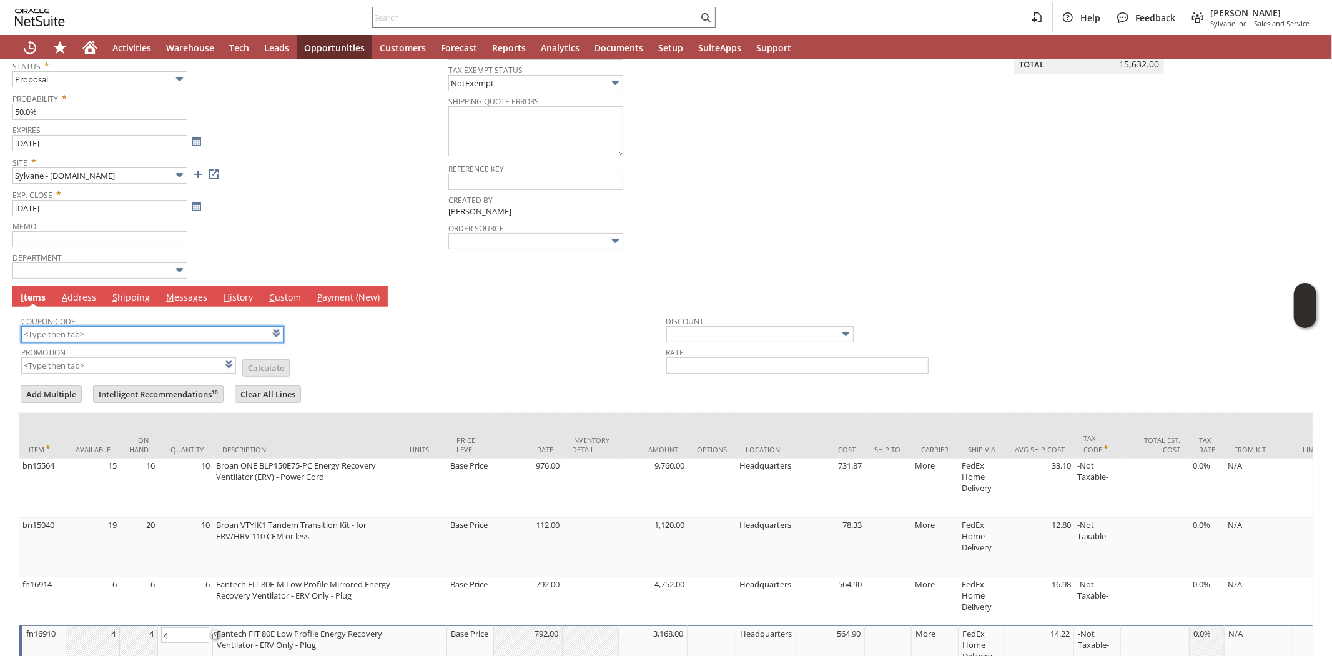
click at [156, 333] on input "text" at bounding box center [152, 334] width 262 height 16
type input "FW327"
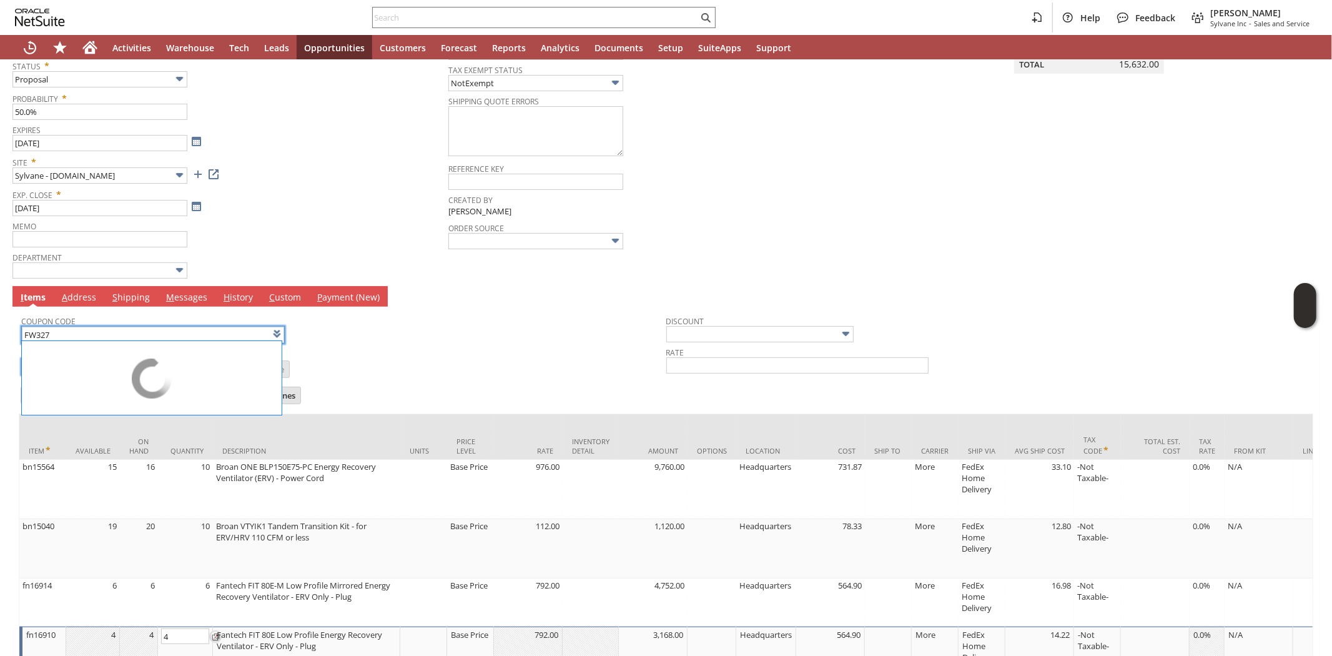
type input "FW327"
type input "Promo Code"
type input "-10.0%"
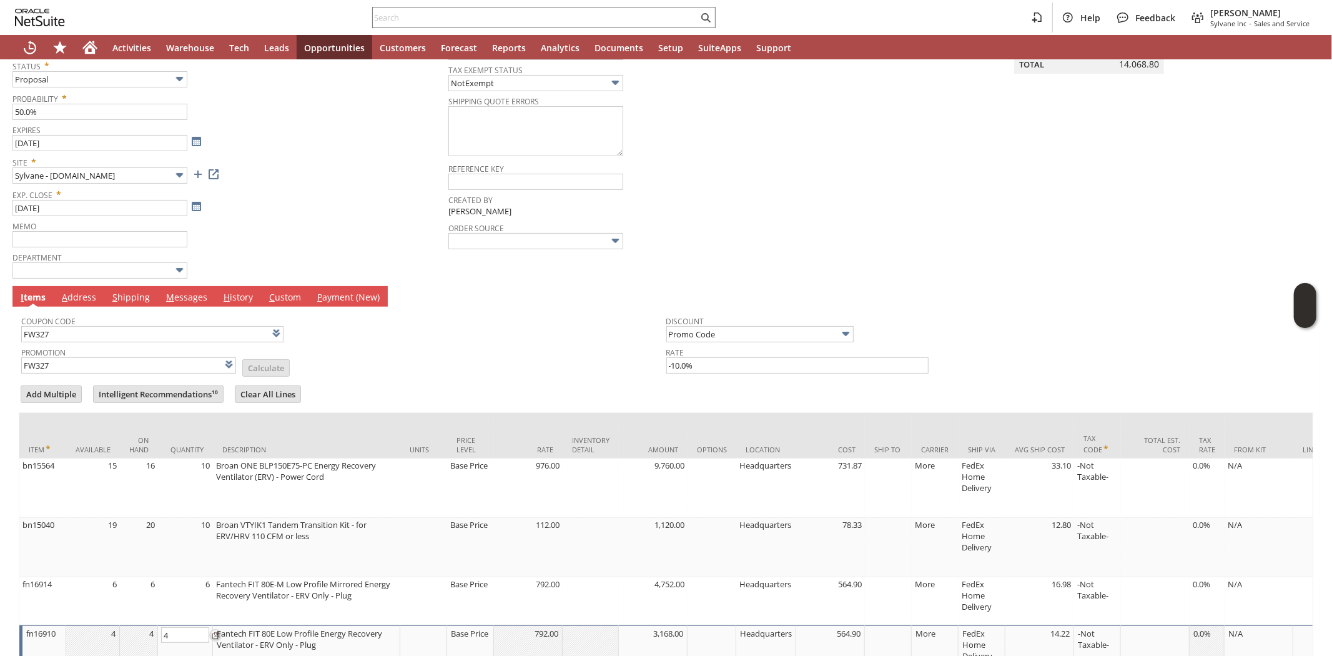
click at [393, 381] on div at bounding box center [666, 380] width 1294 height 6
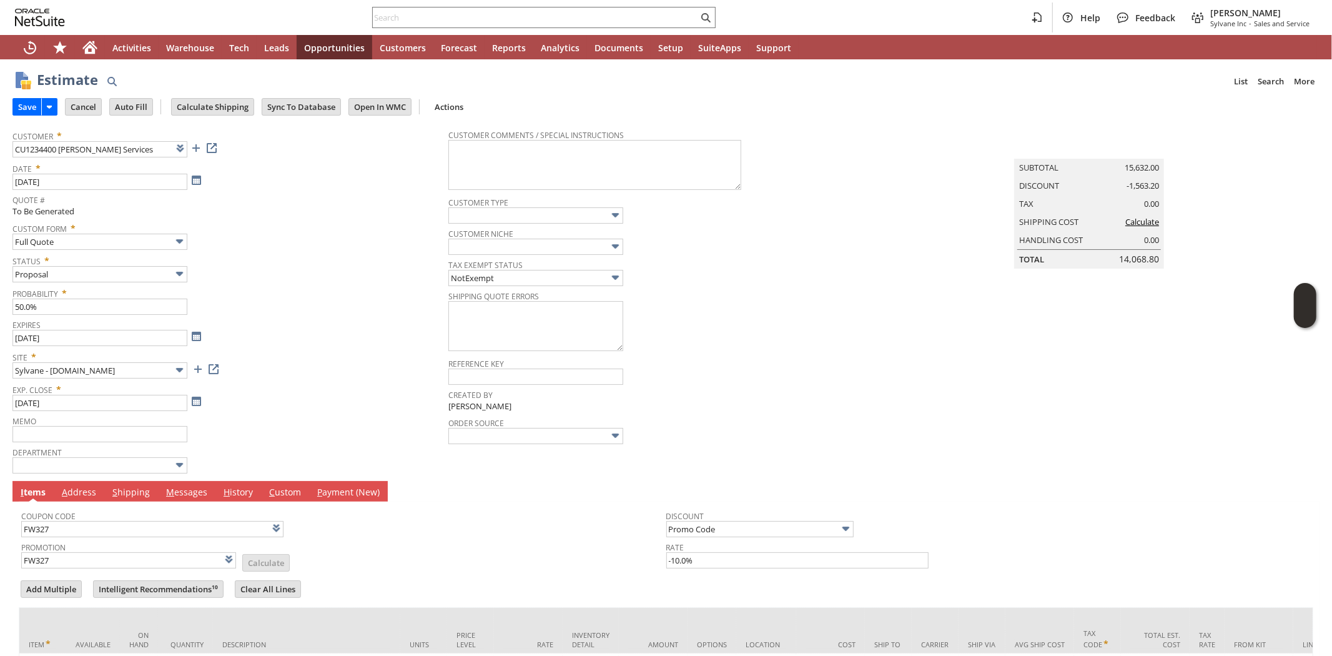
scroll to position [0, 0]
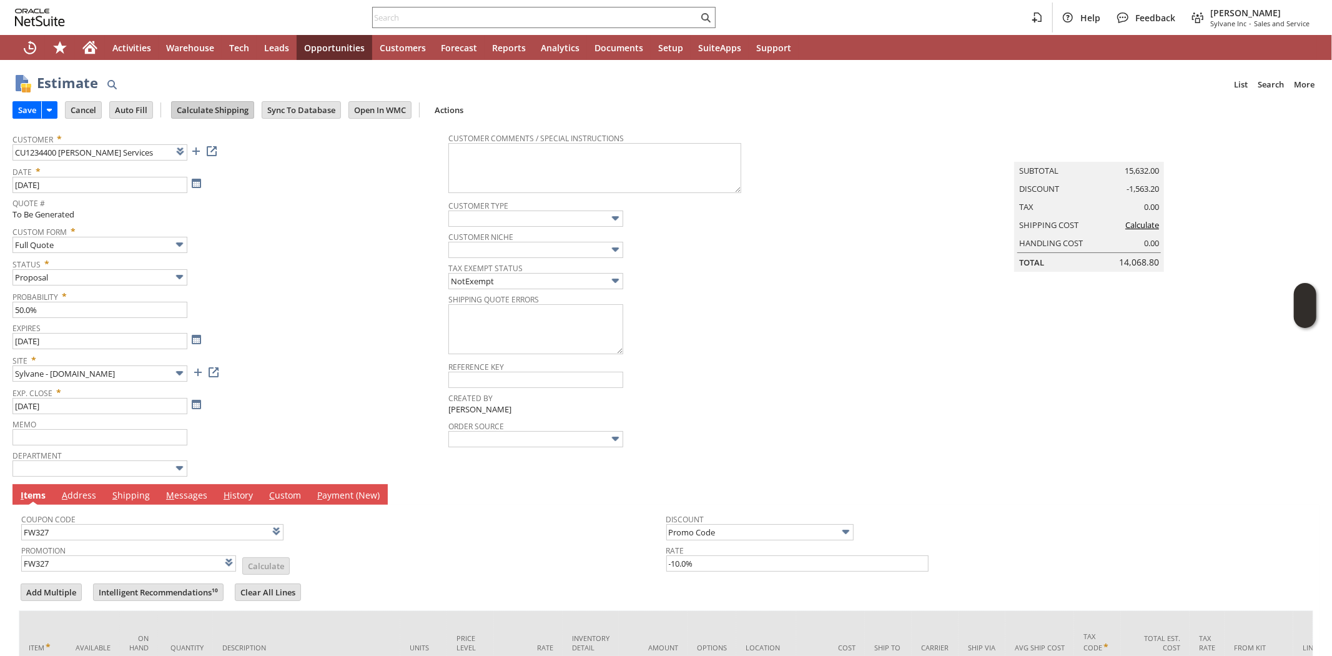
click at [215, 115] on input "Calculate Shipping" at bounding box center [213, 110] width 82 height 16
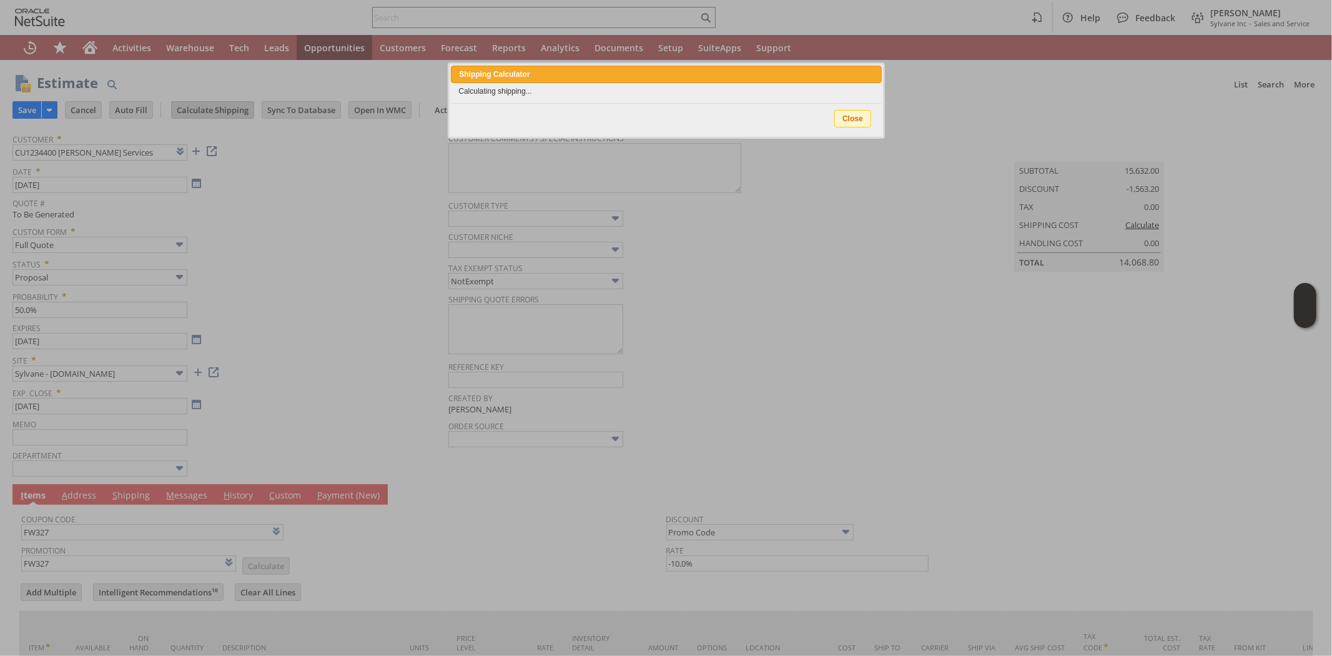
type input "Add"
type input "Copy Previous"
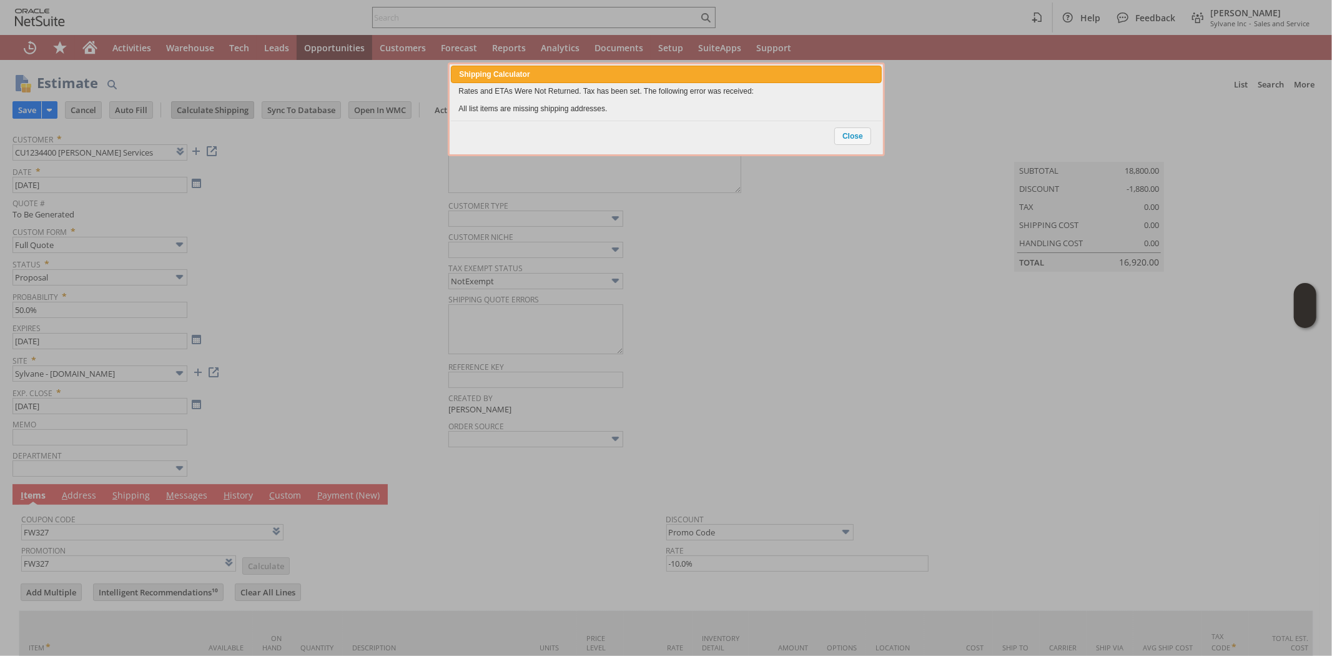
scroll to position [303, 0]
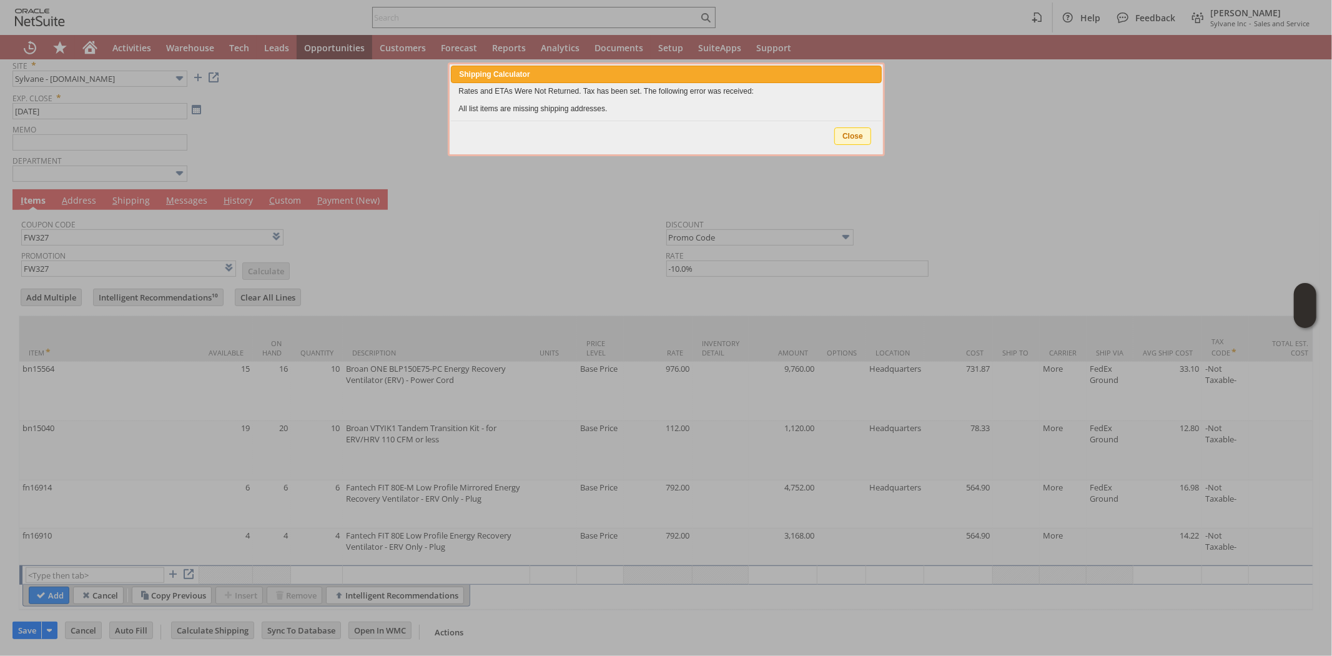
click at [844, 134] on span "Close" at bounding box center [853, 136] width 36 height 16
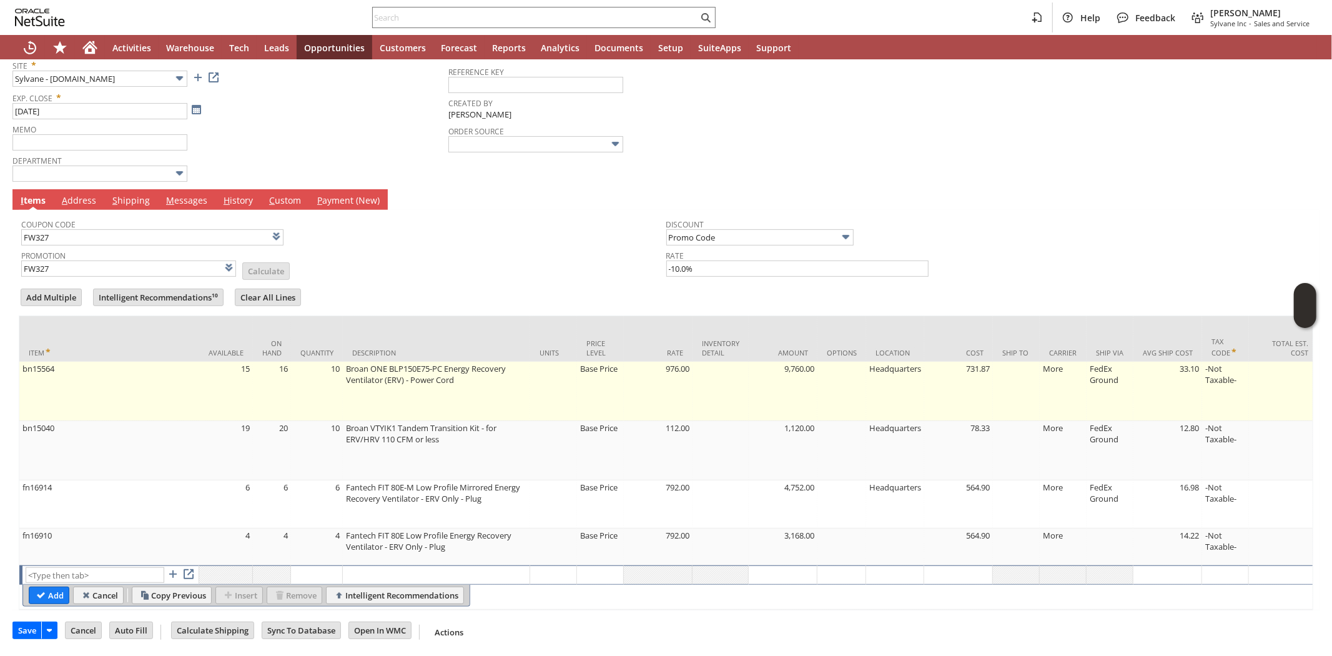
click at [1019, 371] on td at bounding box center [1016, 391] width 47 height 59
type input "OK"
type input "Make Copy"
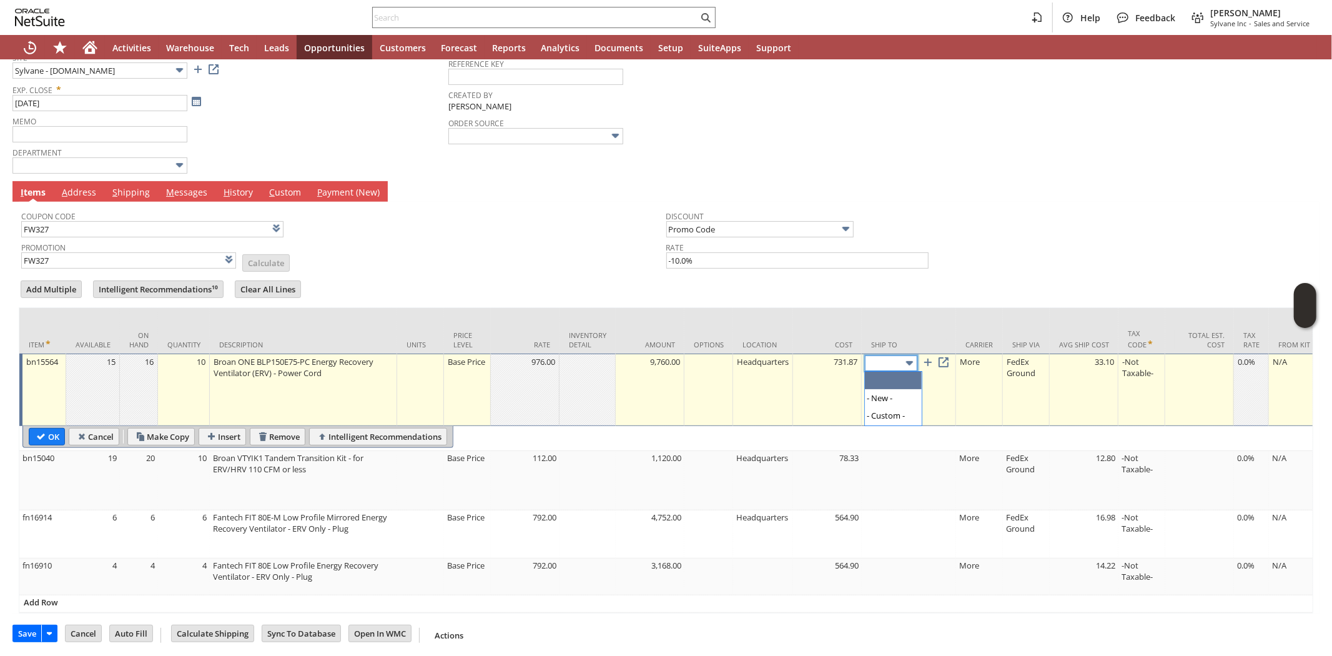
click at [913, 366] on img at bounding box center [909, 363] width 14 height 14
click at [925, 283] on form "Add Multiple Intelligent Recommendations¹⁰ Clear All Lines Line Items All Item …" at bounding box center [666, 445] width 1294 height 335
click at [401, 220] on div "Coupon Code FW327" at bounding box center [340, 222] width 639 height 30
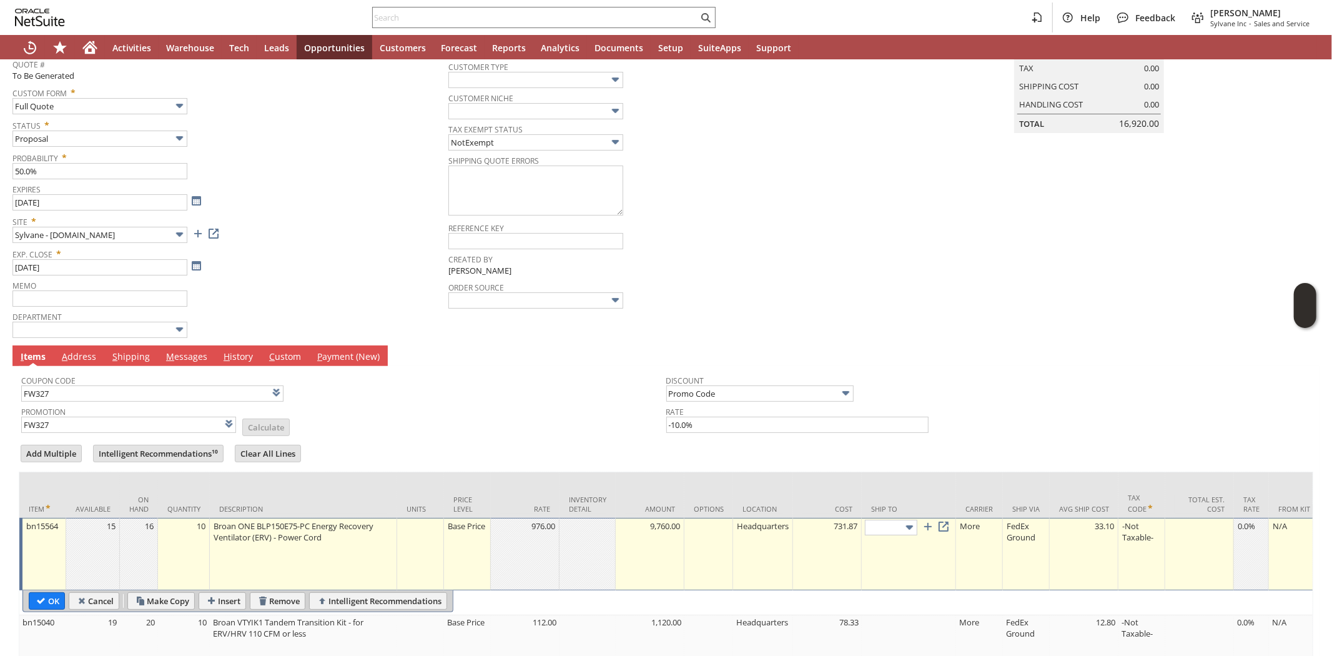
click at [126, 357] on link "S hipping" at bounding box center [131, 357] width 44 height 14
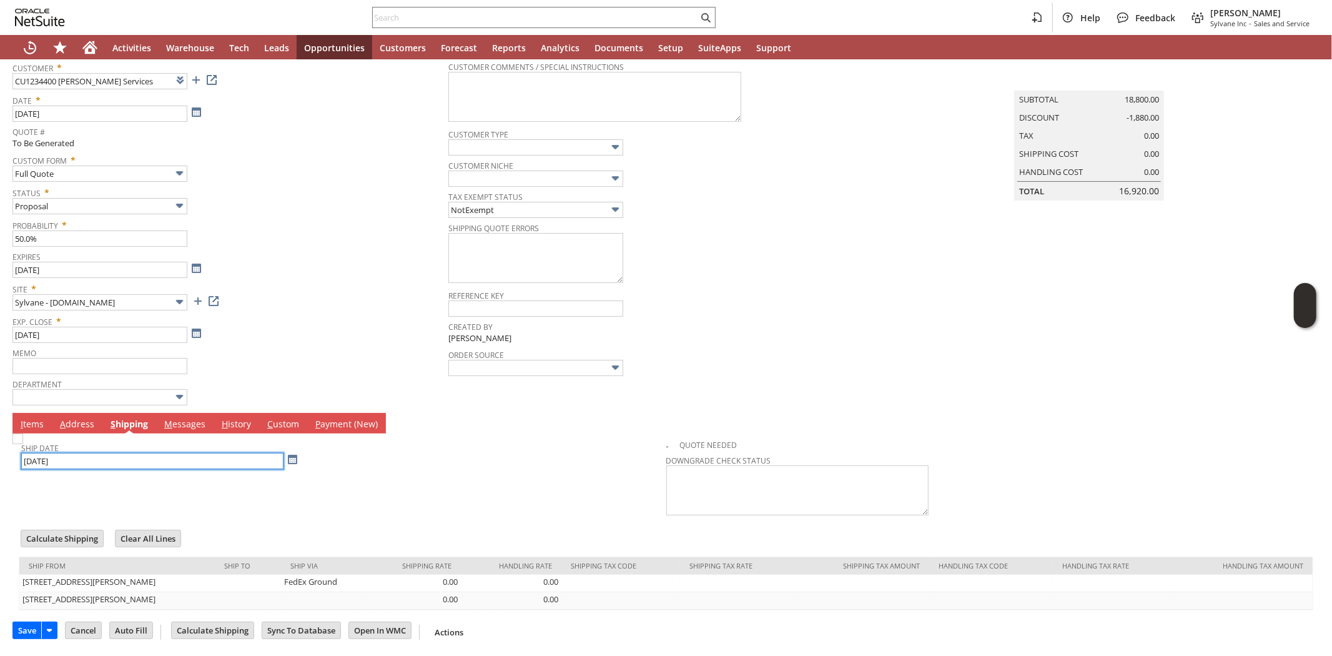
scroll to position [70, 0]
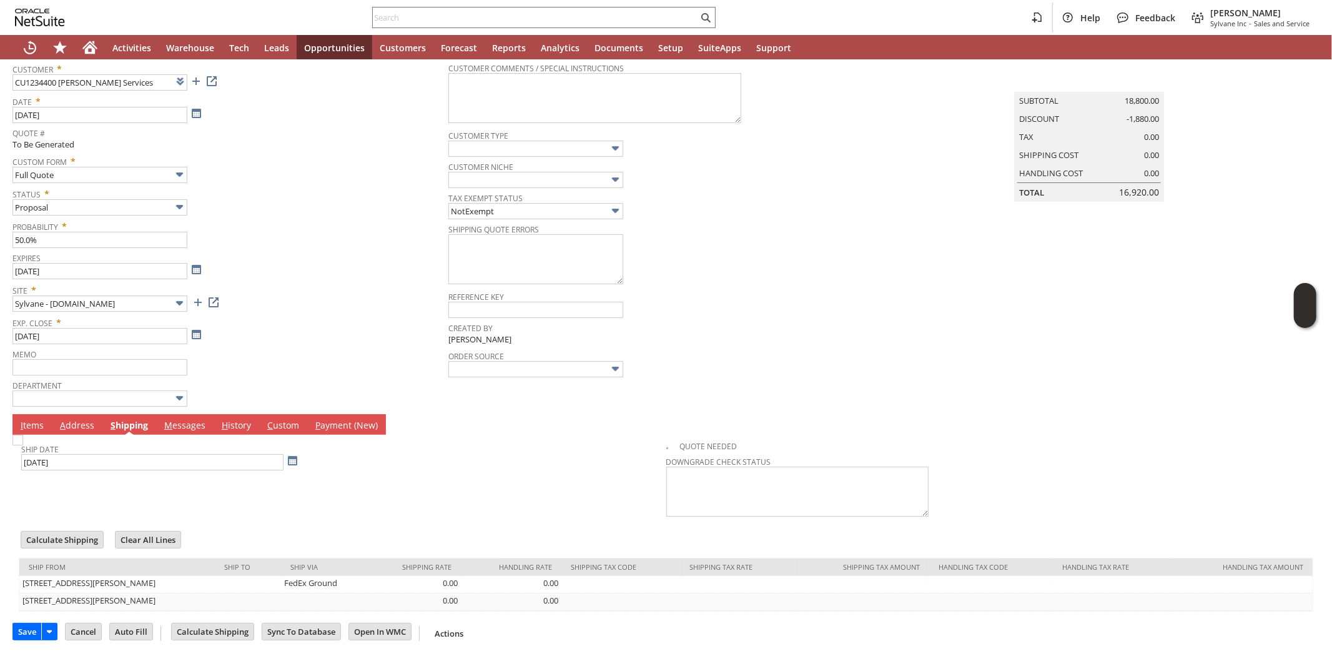
click at [36, 426] on link "I tems" at bounding box center [31, 426] width 29 height 14
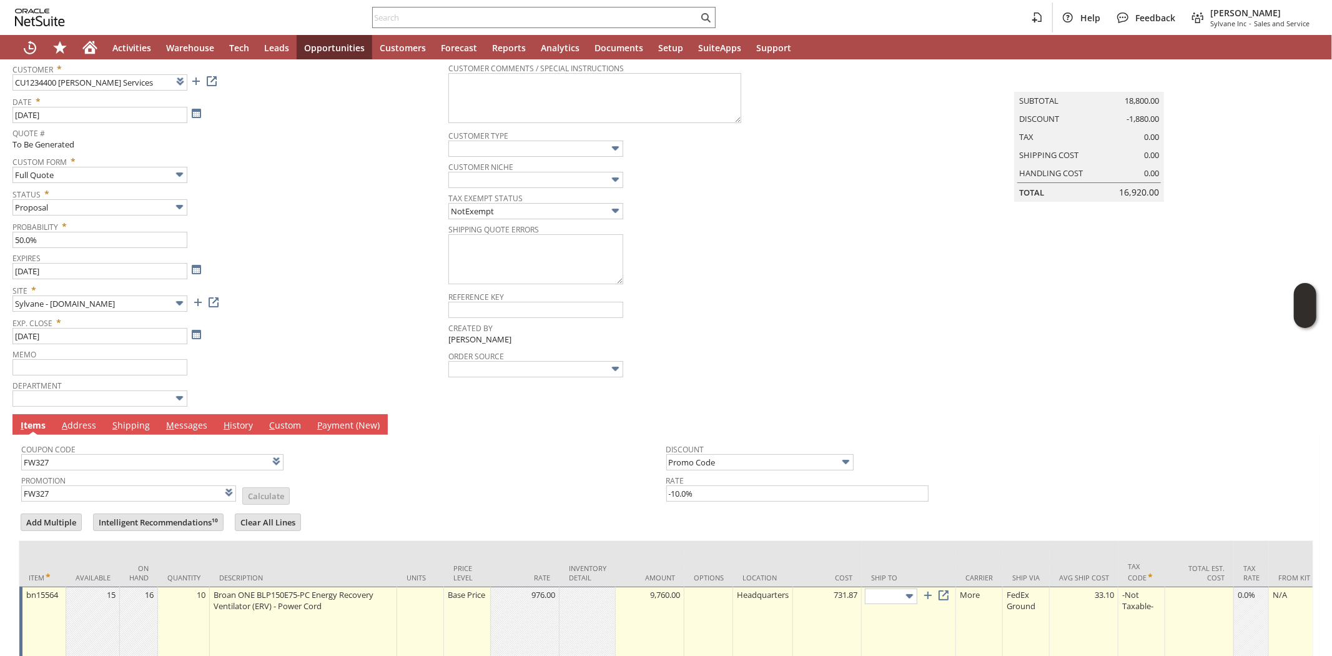
click at [171, 422] on link "M essages" at bounding box center [186, 426] width 47 height 14
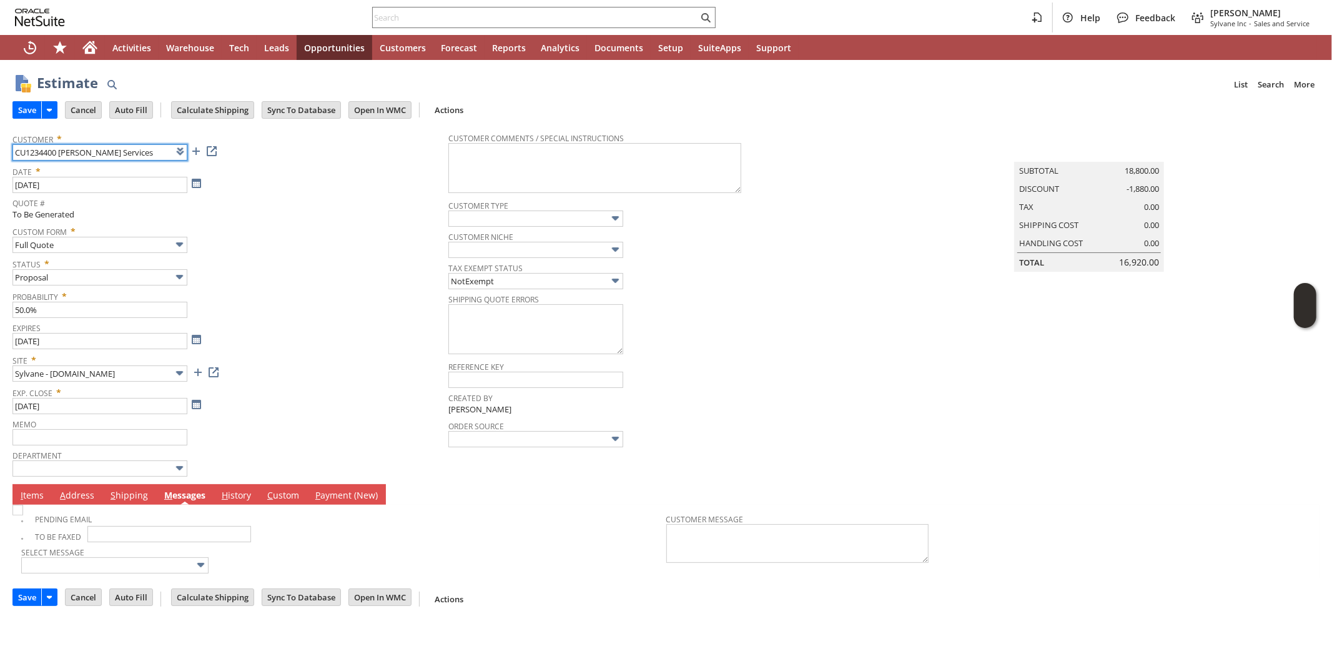
click at [45, 157] on input "CU1234400 Pelch Services" at bounding box center [99, 152] width 175 height 16
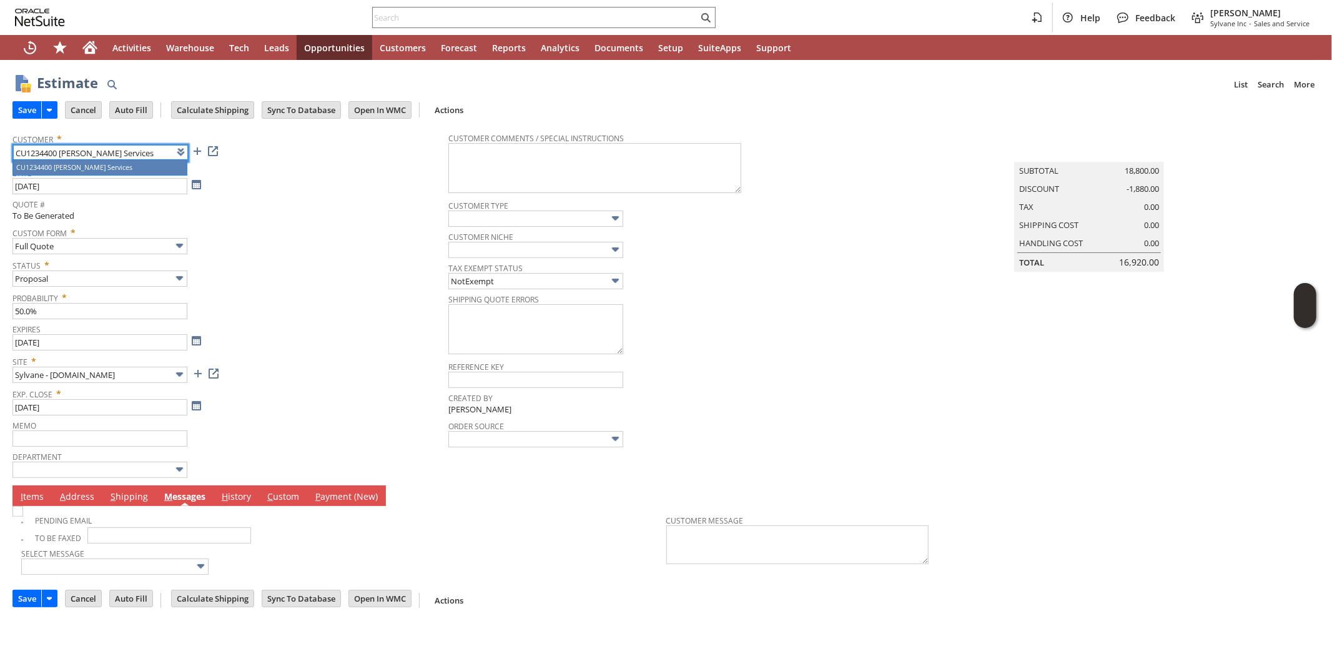
click at [150, 150] on input "CU1234400 Pelch Services" at bounding box center [100, 153] width 175 height 16
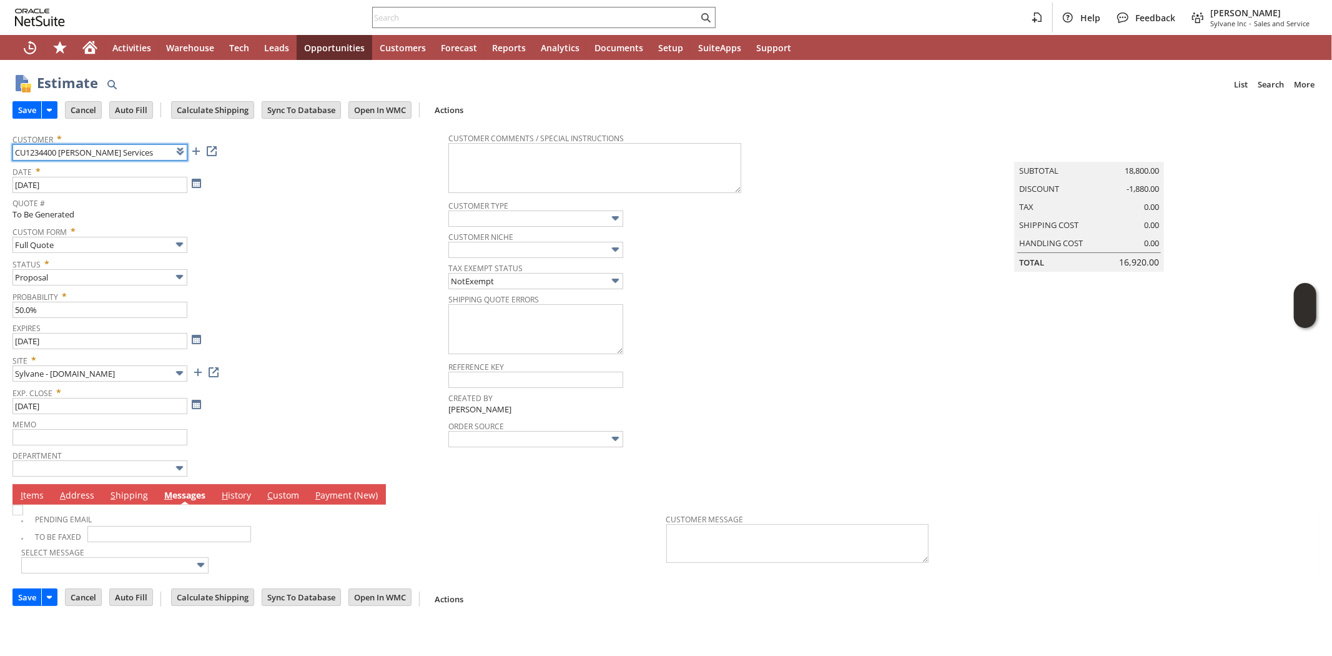
click at [150, 150] on input "CU1234400 Pelch Services" at bounding box center [99, 152] width 175 height 16
click at [321, 186] on div "Date * 8/14/2025" at bounding box center [227, 177] width 430 height 31
click at [127, 152] on input "text" at bounding box center [99, 152] width 175 height 16
paste input "CU1234400"
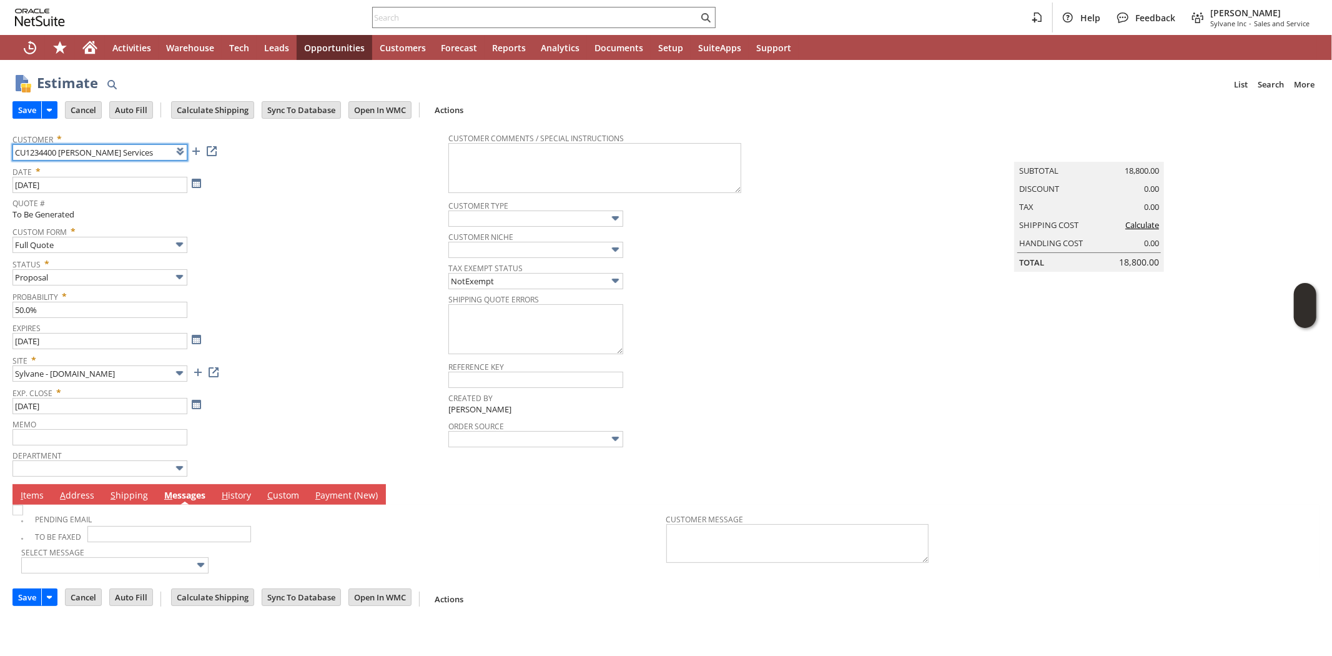
type input "CU1234400 Pelch Services"
click at [32, 495] on link "I tems" at bounding box center [31, 496] width 29 height 14
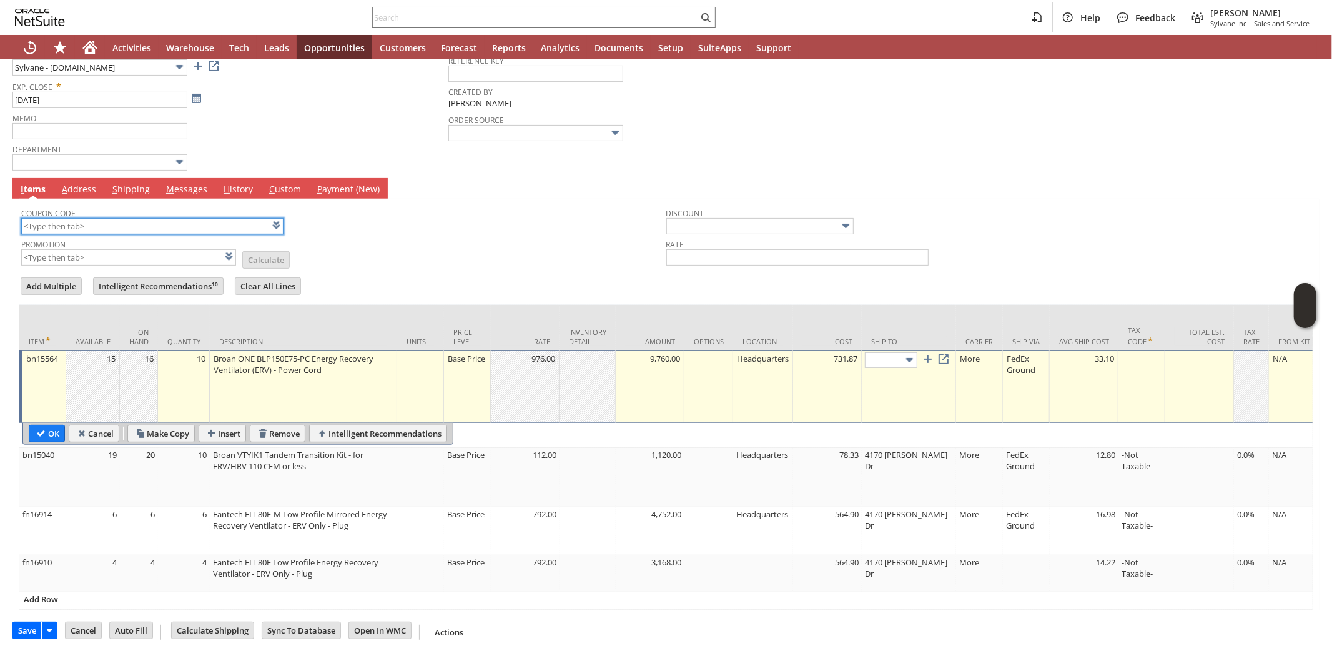
scroll to position [315, 0]
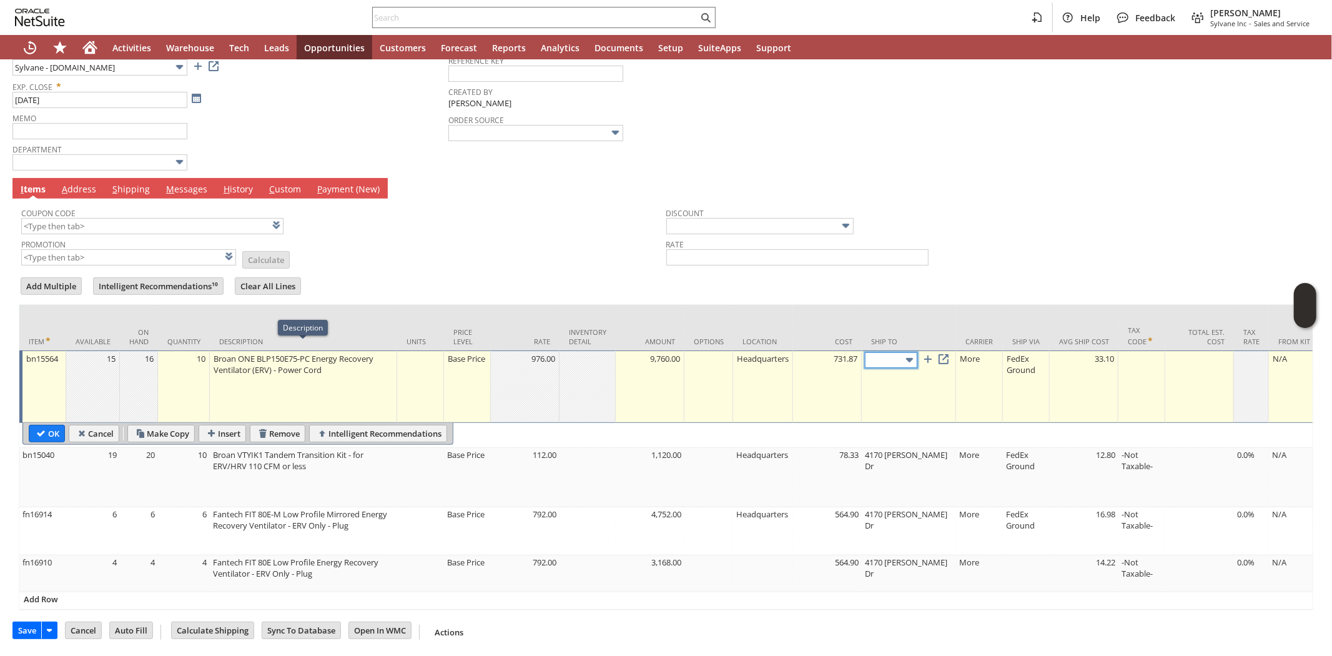
click at [917, 353] on img at bounding box center [909, 360] width 14 height 14
click at [45, 425] on input "OK" at bounding box center [46, 433] width 35 height 16
type input "4170 Marianne Dr"
click at [46, 425] on input "OK" at bounding box center [46, 433] width 35 height 16
type input "Add"
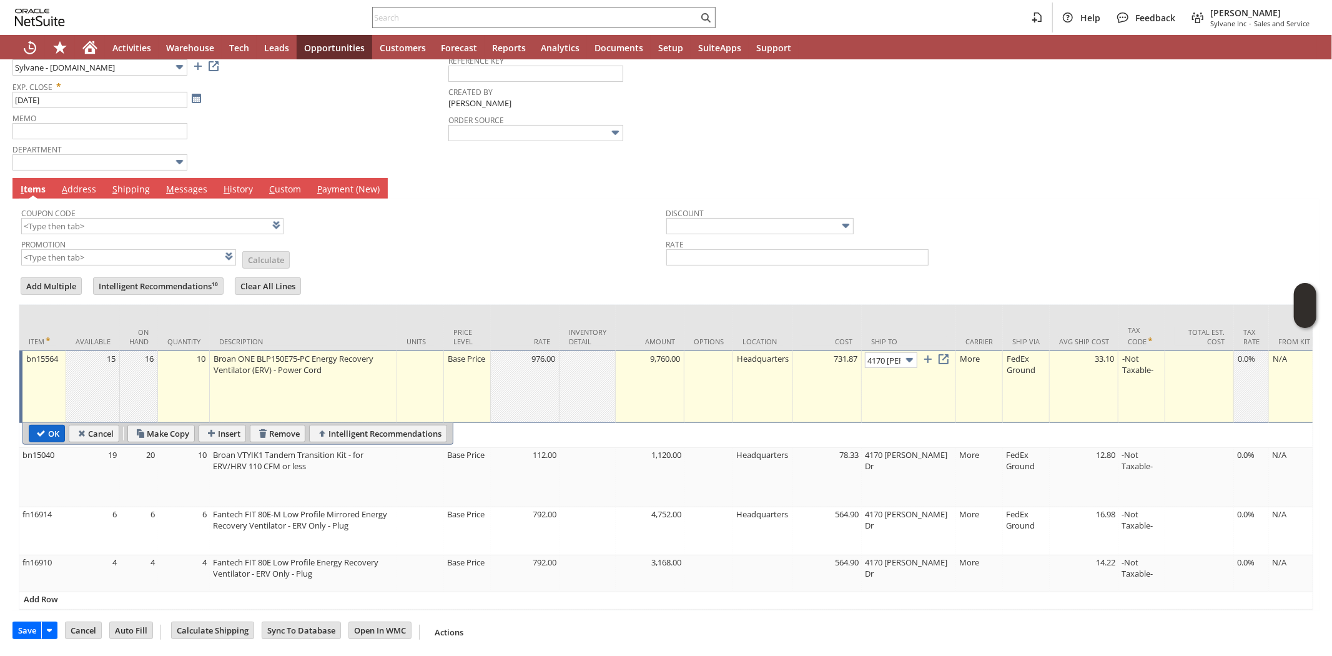
type input "Copy Previous"
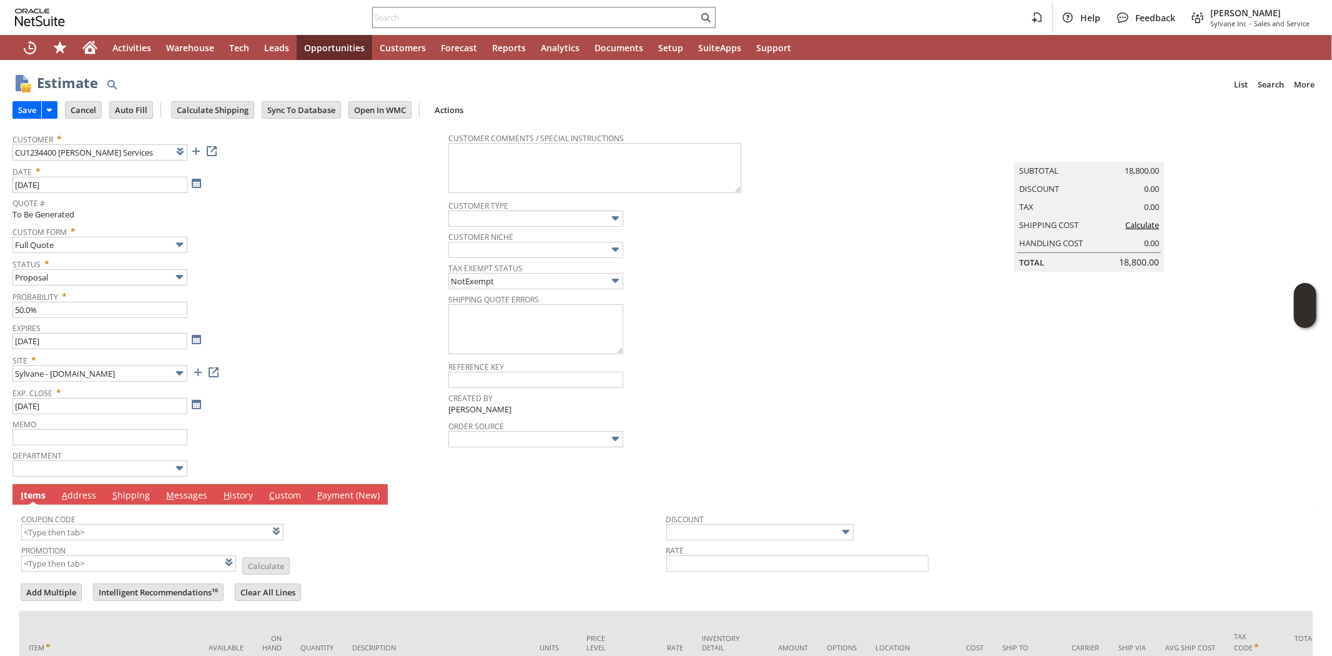
scroll to position [139, 0]
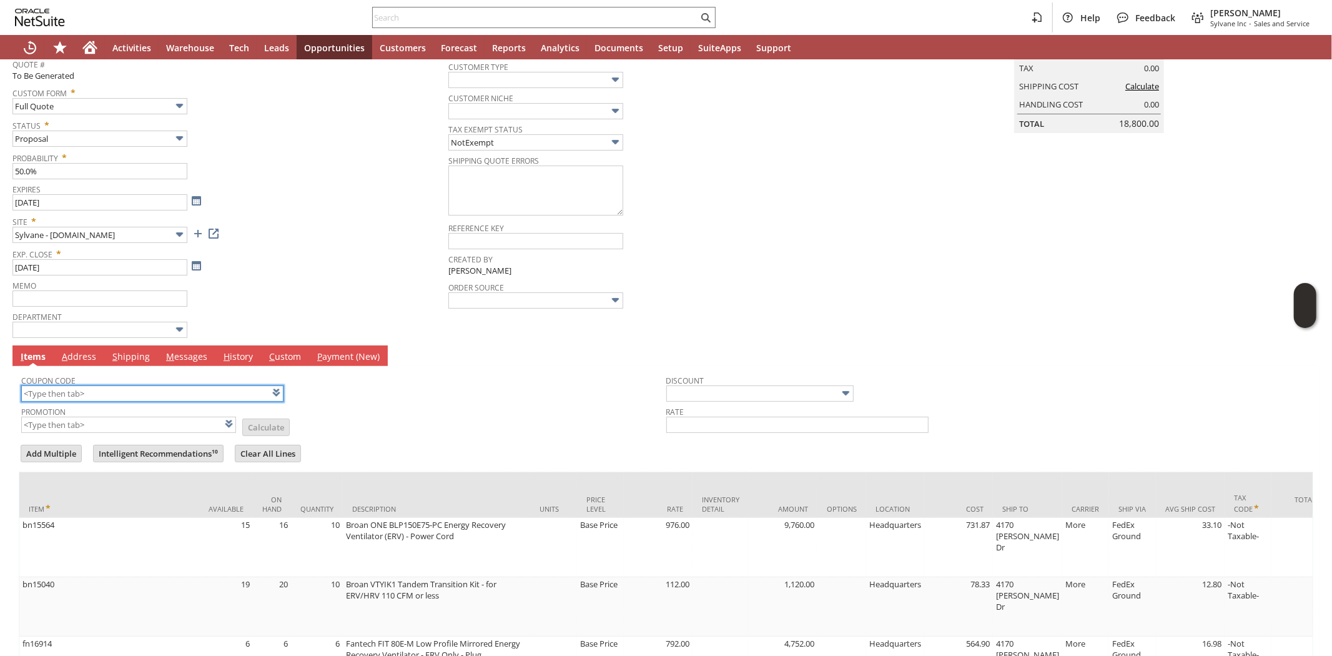
click at [185, 391] on input "text" at bounding box center [152, 393] width 262 height 16
click at [170, 388] on input "text" at bounding box center [152, 393] width 262 height 16
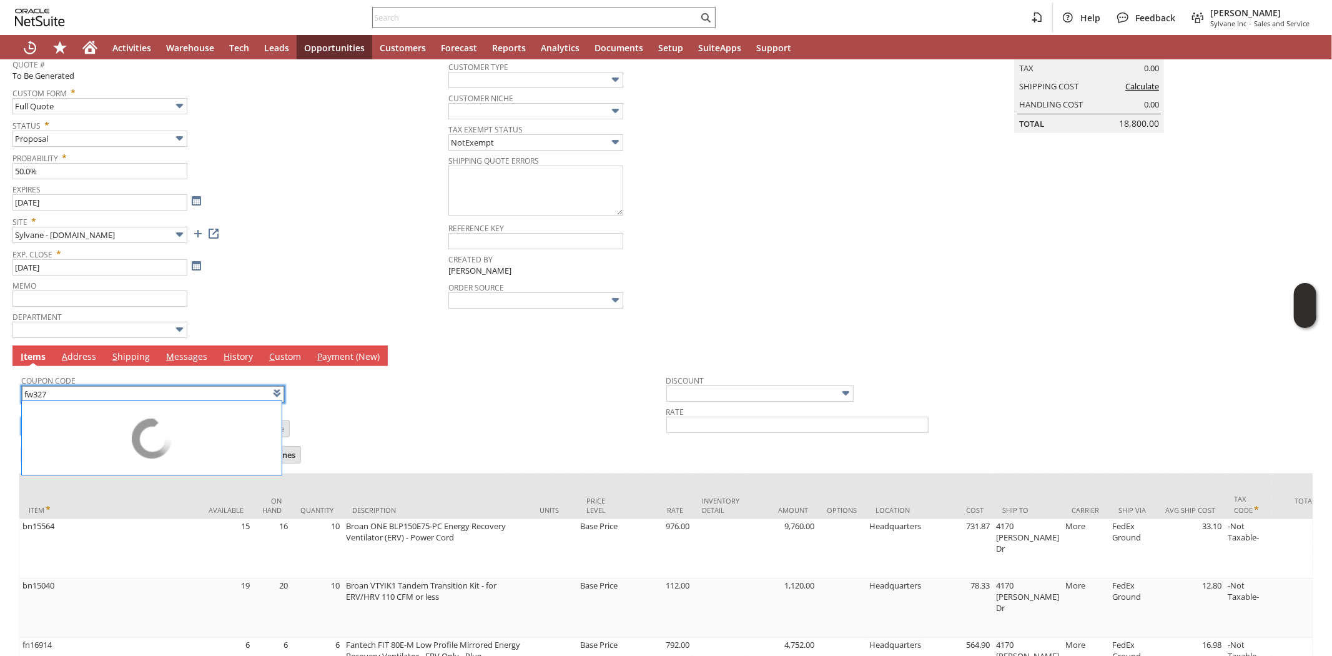
type input "FW327"
type input "Promo Code"
type input "-10.0%"
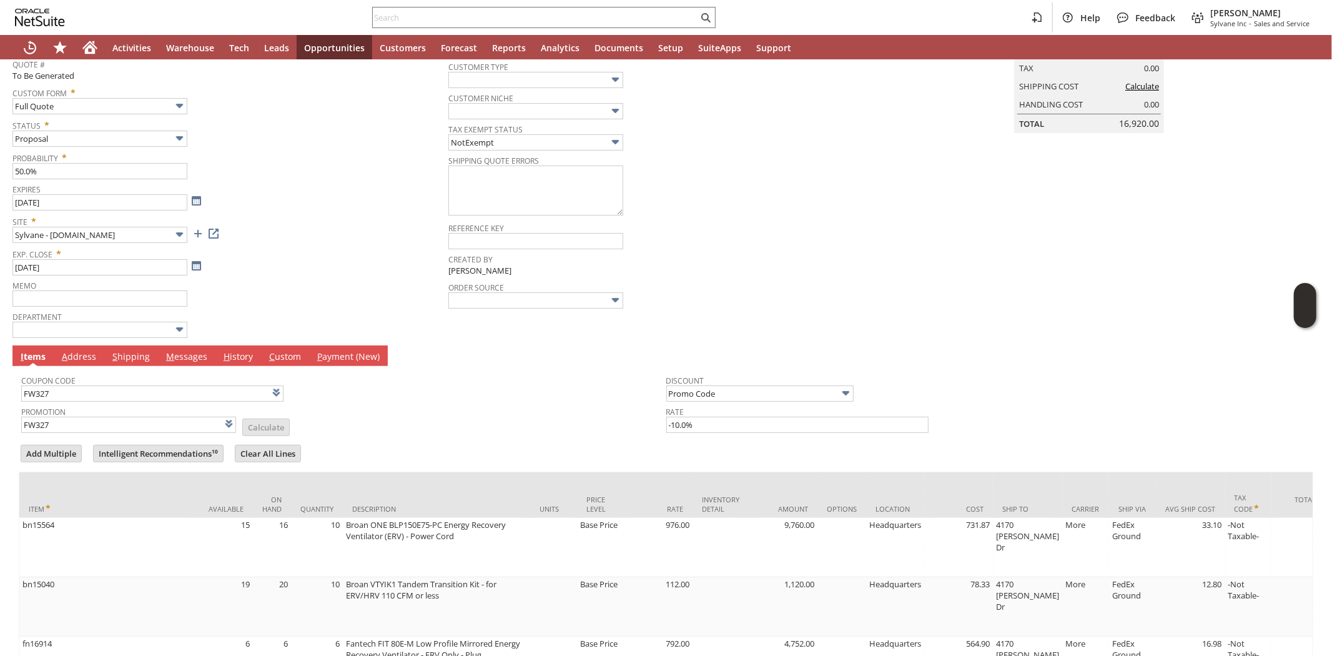
click at [452, 414] on td "Promotion FW327 List Calculate" at bounding box center [343, 418] width 645 height 31
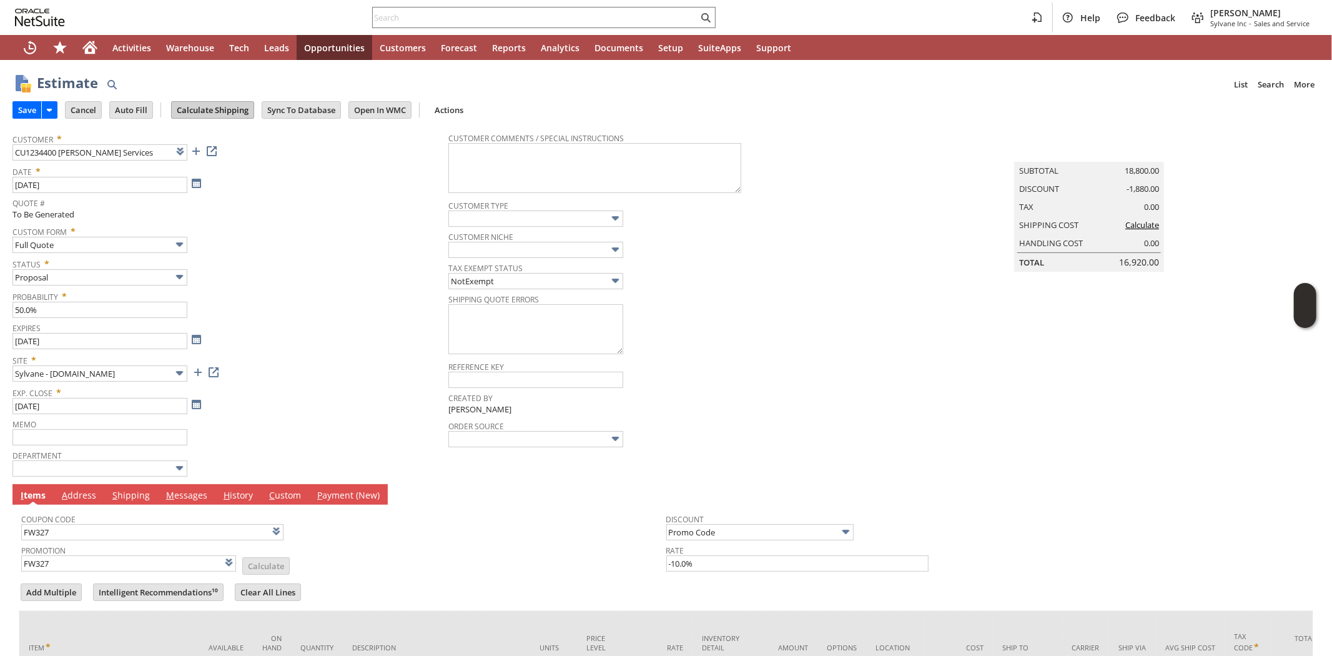
click at [230, 110] on input "Calculate Shipping" at bounding box center [213, 110] width 82 height 16
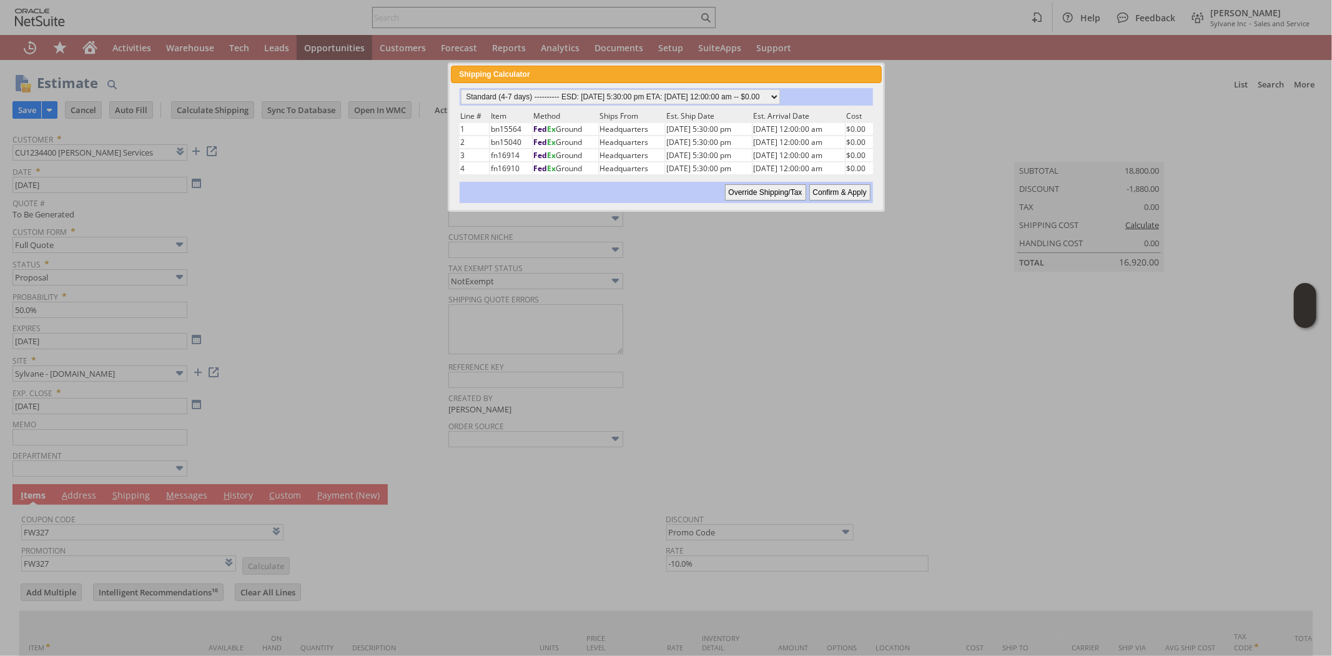
click at [829, 189] on input "Confirm & Apply" at bounding box center [839, 192] width 61 height 16
type input "Add"
type input "Copy Previous"
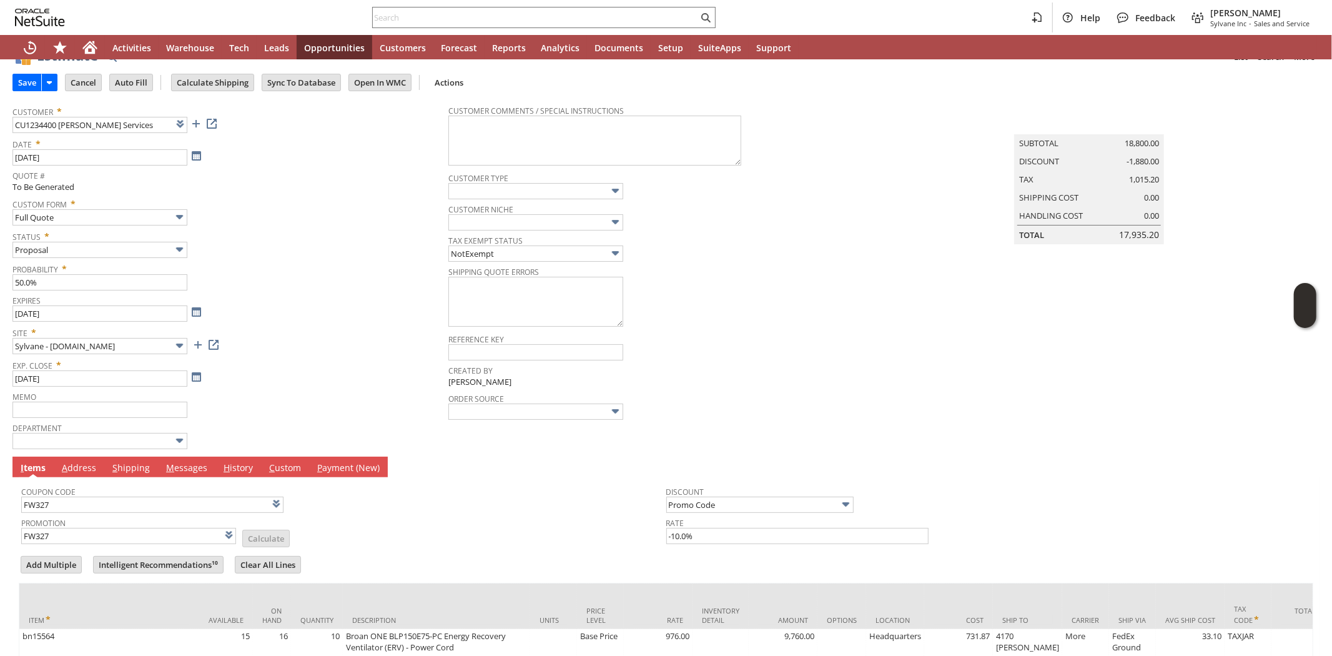
scroll to position [69, 0]
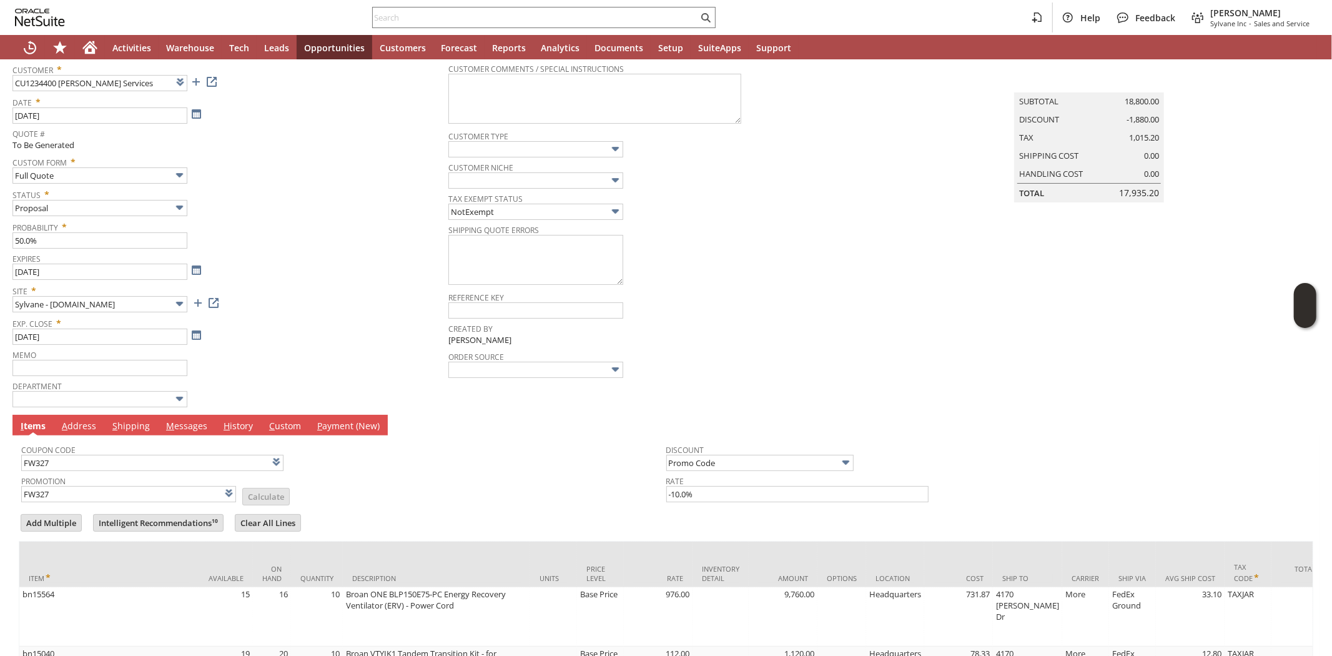
click at [181, 425] on link "M essages" at bounding box center [186, 427] width 47 height 14
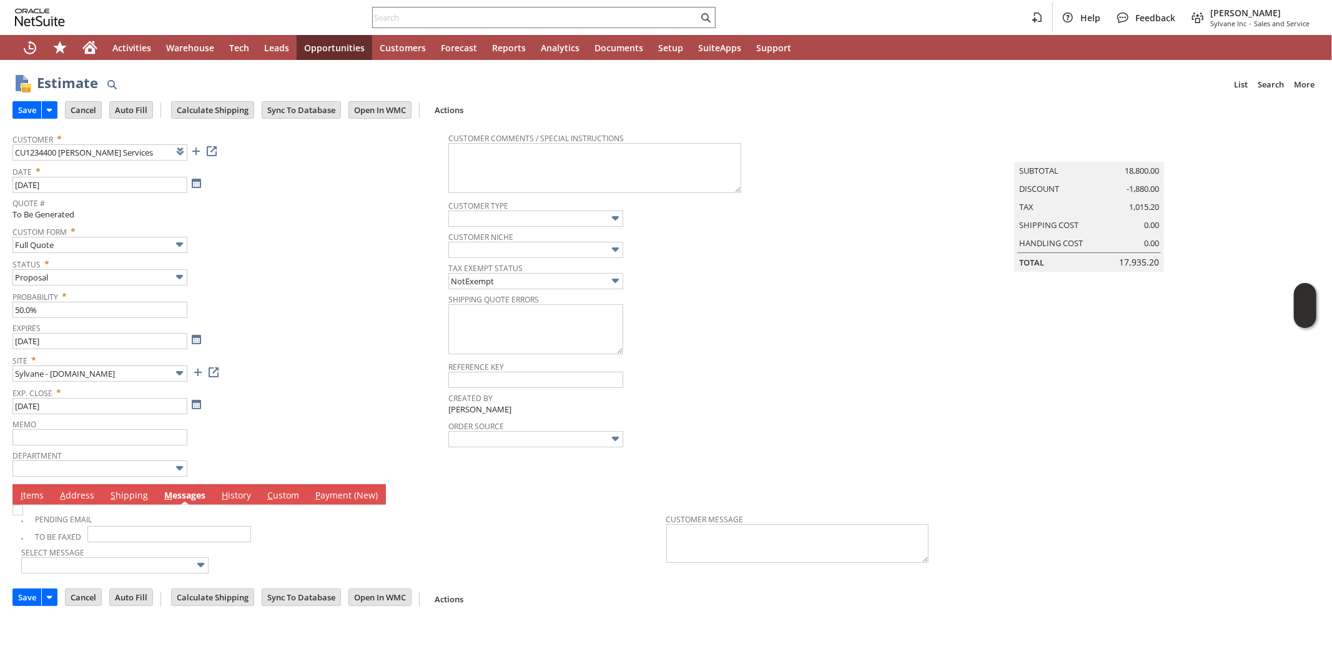
click at [23, 515] on img at bounding box center [17, 509] width 11 height 11
checkbox input "true"
click at [337, 283] on div "Status * Proposal" at bounding box center [227, 269] width 430 height 31
click at [23, 107] on input "Save" at bounding box center [27, 110] width 28 height 16
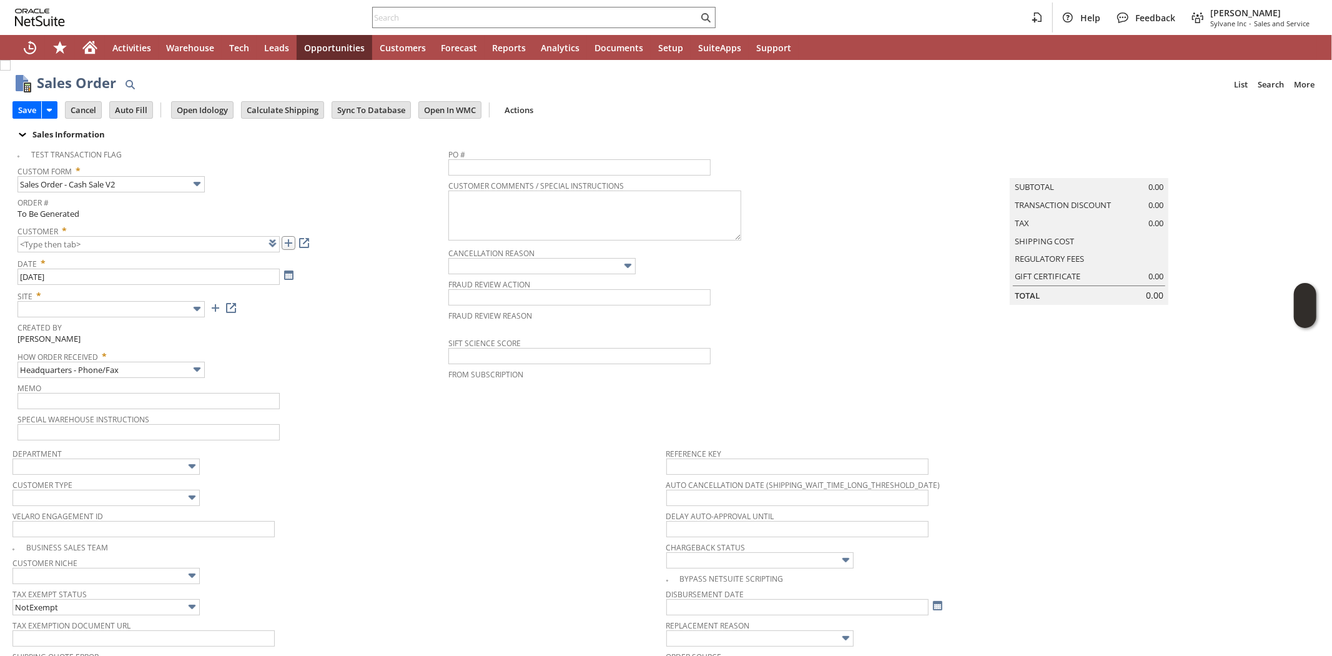
click at [292, 246] on link at bounding box center [289, 243] width 14 height 14
click at [465, 17] on input "text" at bounding box center [535, 17] width 325 height 15
paste input "CU1234400"
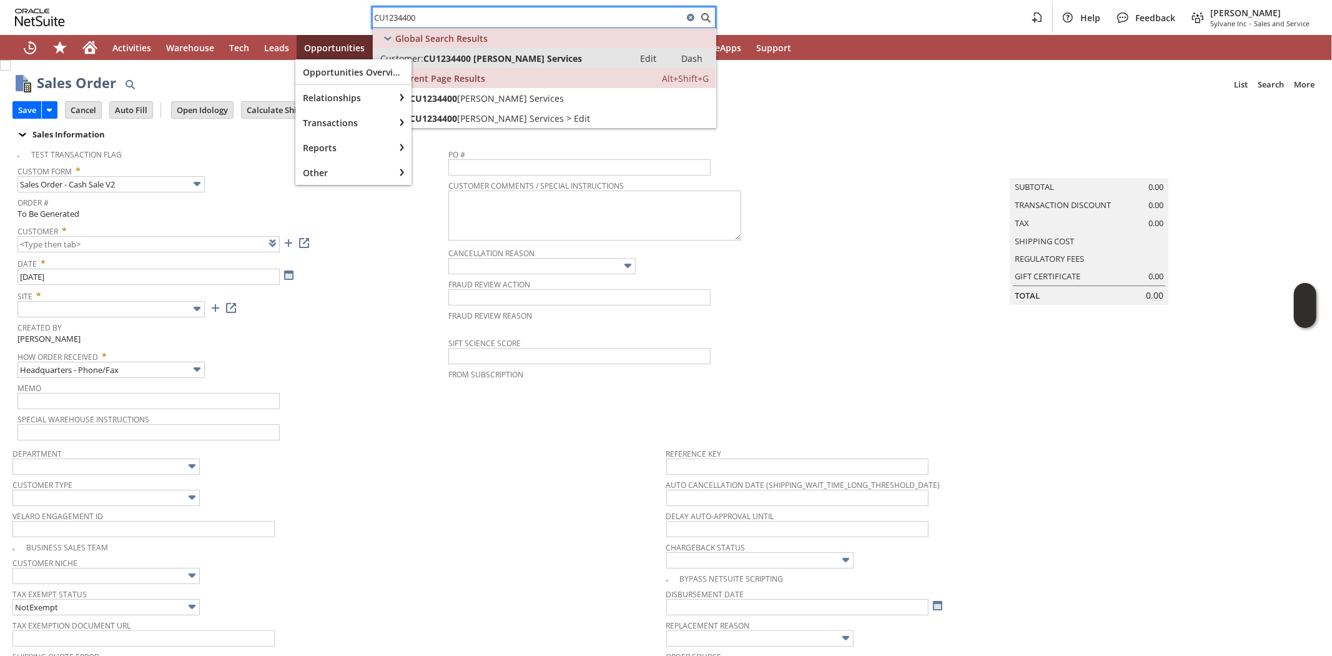
type input "CU1234400"
click at [477, 58] on span "CU1234400 Pelch Services" at bounding box center [502, 58] width 159 height 12
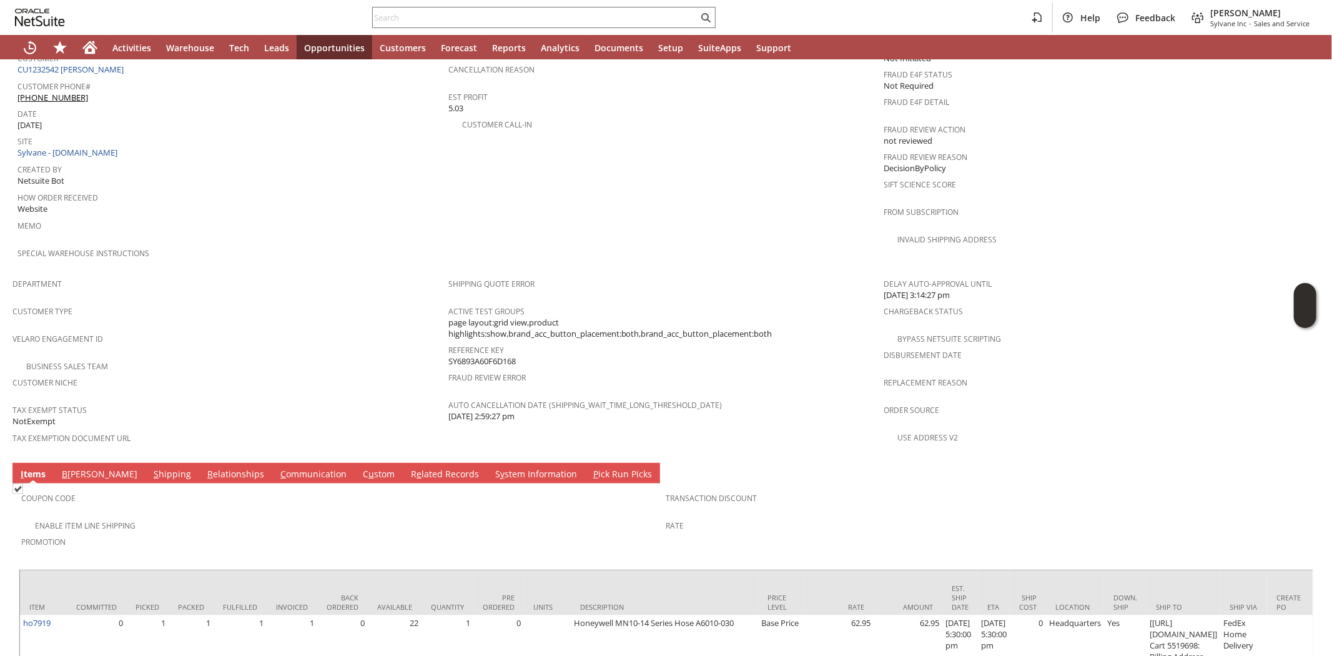
scroll to position [650, 0]
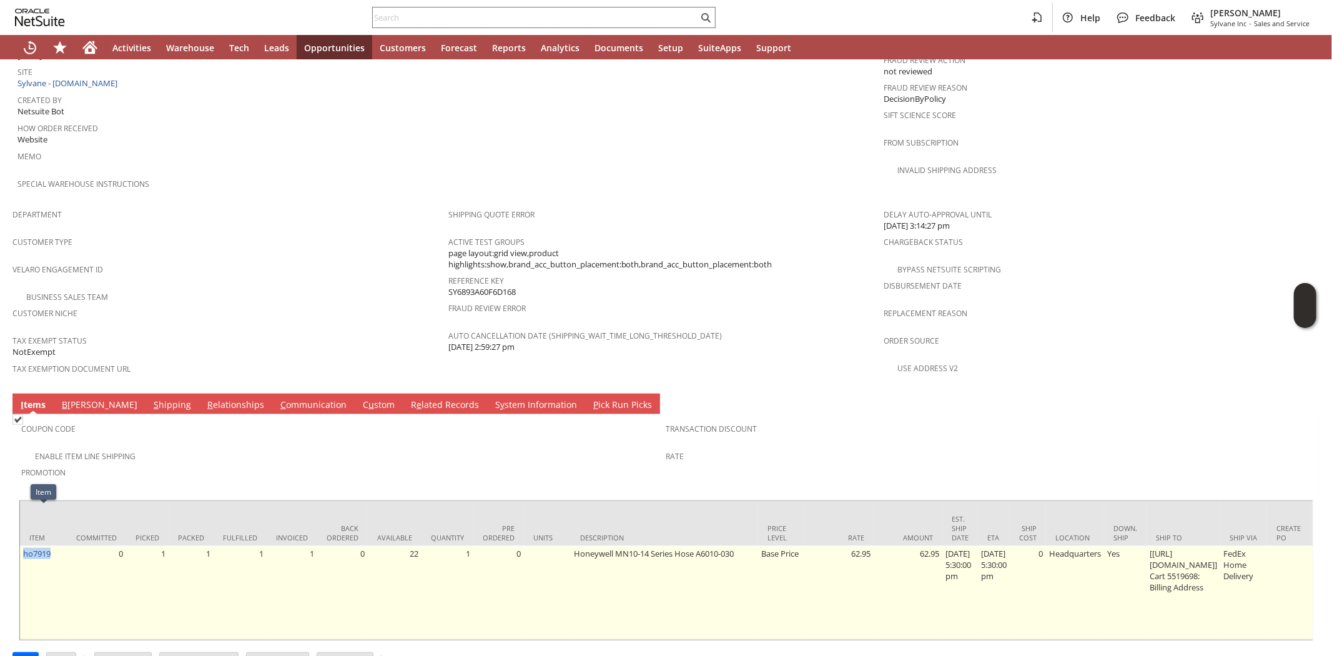
drag, startPoint x: 66, startPoint y: 516, endPoint x: 22, endPoint y: 520, distance: 43.9
click at [22, 546] on td "ho7919" at bounding box center [43, 593] width 47 height 94
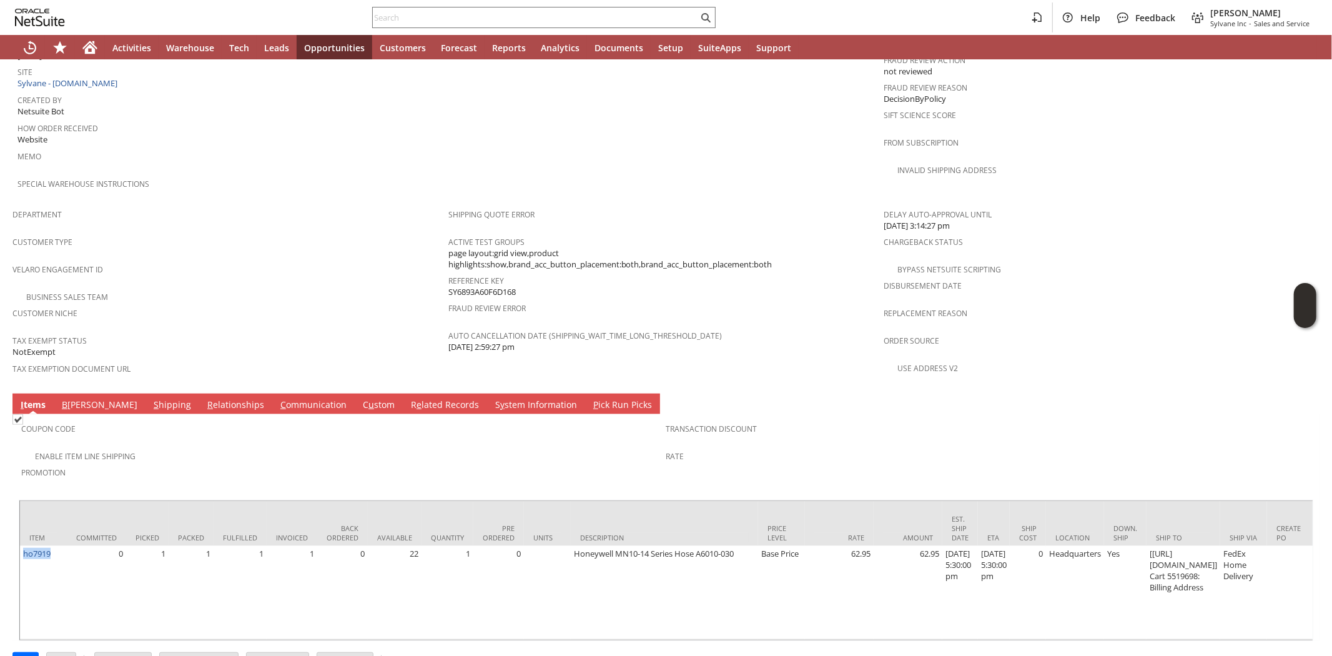
copy link "ho7919"
click at [86, 51] on icon "Home" at bounding box center [90, 48] width 10 height 9
